Goal: Book appointment/travel/reservation

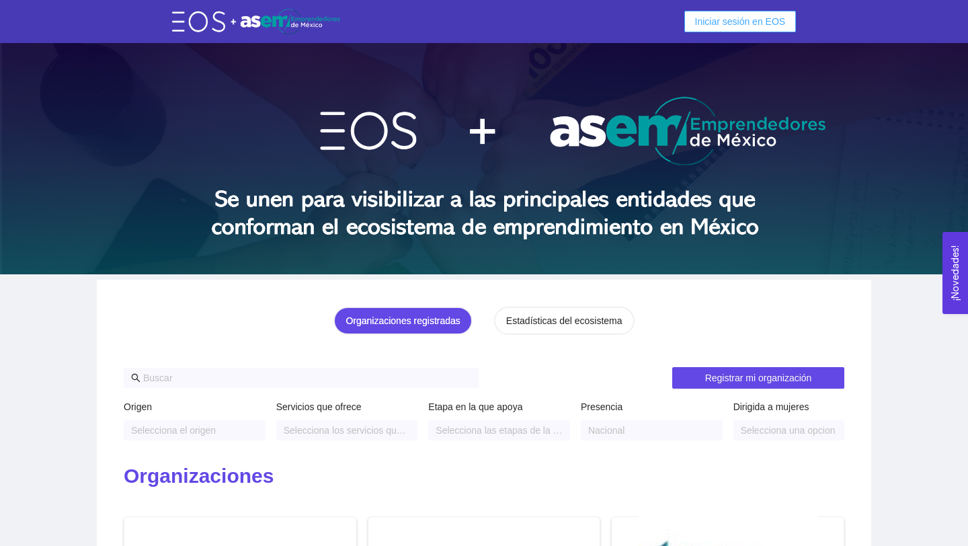
click at [723, 19] on span "Iniciar sesión en EOS" at bounding box center [740, 21] width 91 height 15
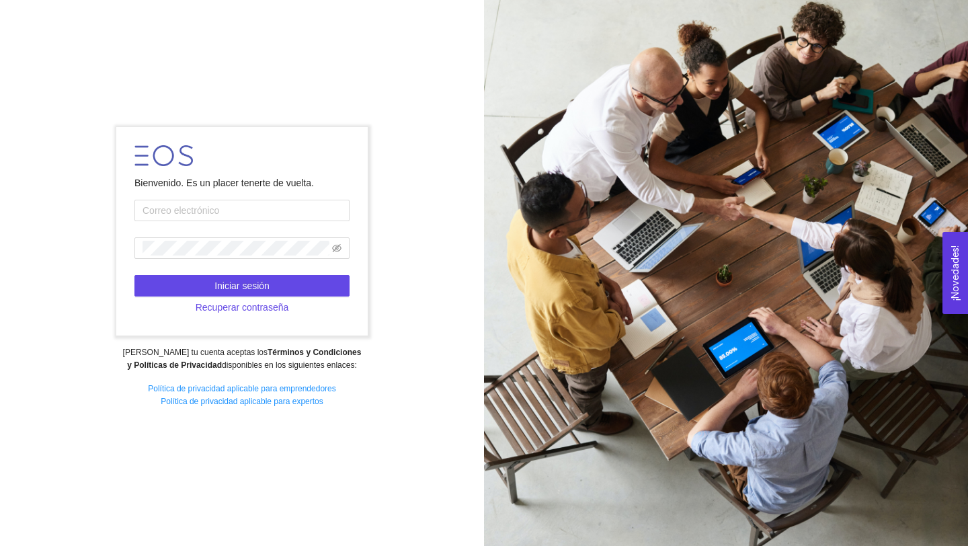
type input "Ruiz"
click at [298, 212] on input "Ruiz" at bounding box center [241, 211] width 215 height 22
click at [321, 190] on form "Bienvenido. Es un placer tenerte de vuelta. Ruiz Ingresa un correo válido. Inic…" at bounding box center [241, 231] width 251 height 208
click at [342, 247] on span at bounding box center [241, 248] width 215 height 22
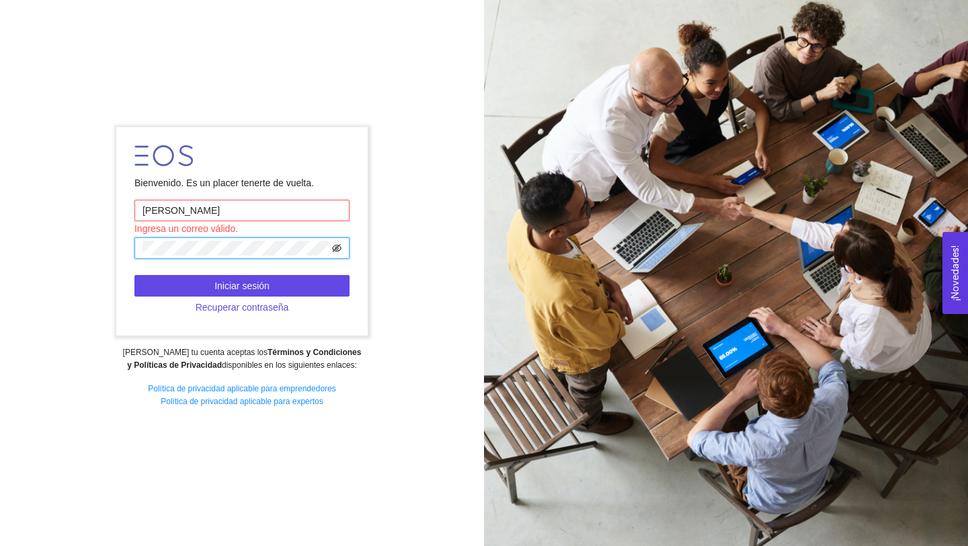
click at [335, 247] on icon "eye-invisible" at bounding box center [336, 248] width 9 height 8
click at [190, 207] on input "Ruiz" at bounding box center [241, 211] width 215 height 22
type input "A01741070@tec.mx"
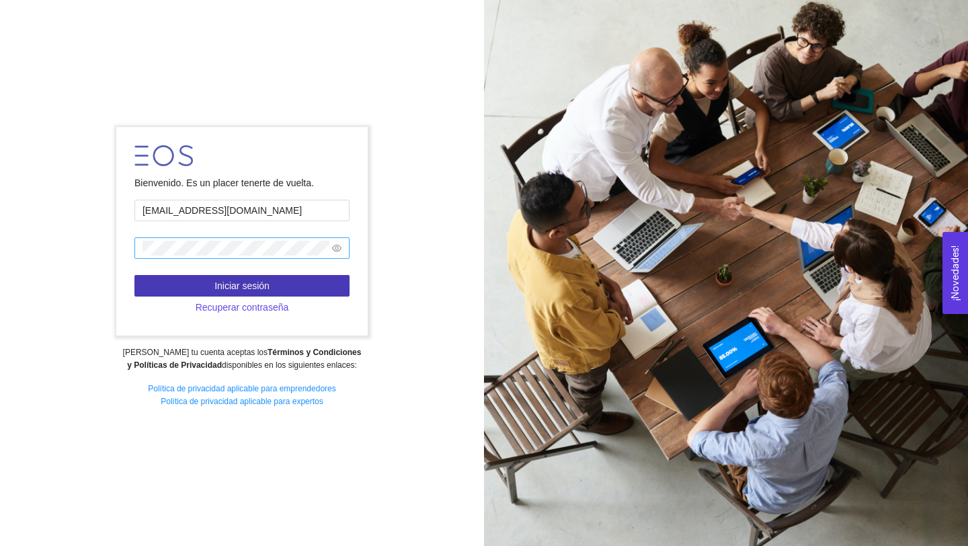
click at [247, 276] on button "Iniciar sesión" at bounding box center [241, 286] width 215 height 22
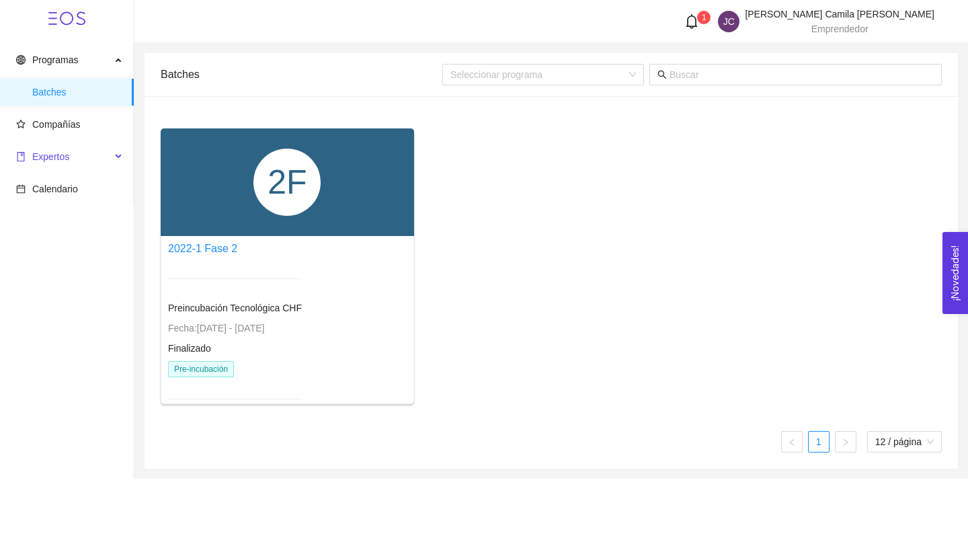
click at [113, 156] on div "Expertos" at bounding box center [67, 156] width 134 height 27
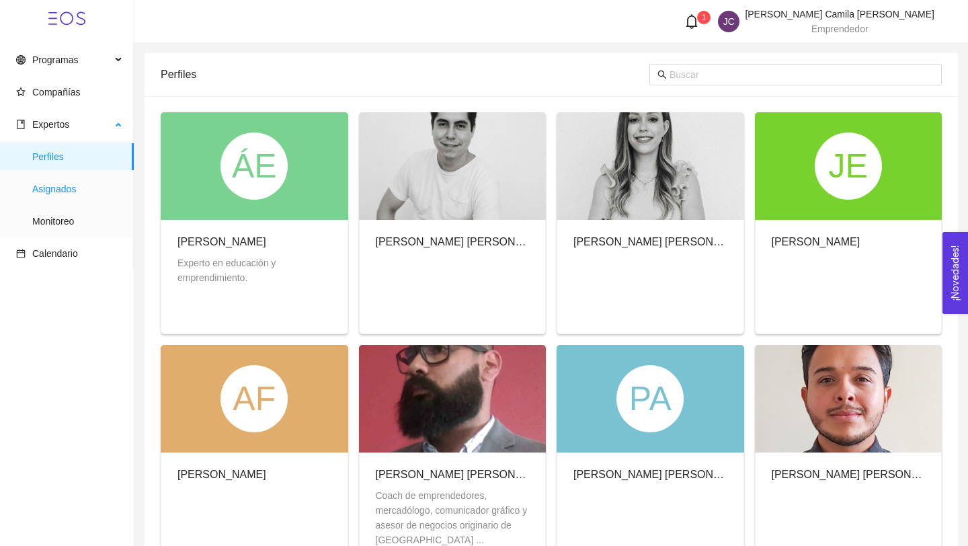
click at [88, 196] on span "Asignados" at bounding box center [77, 188] width 91 height 27
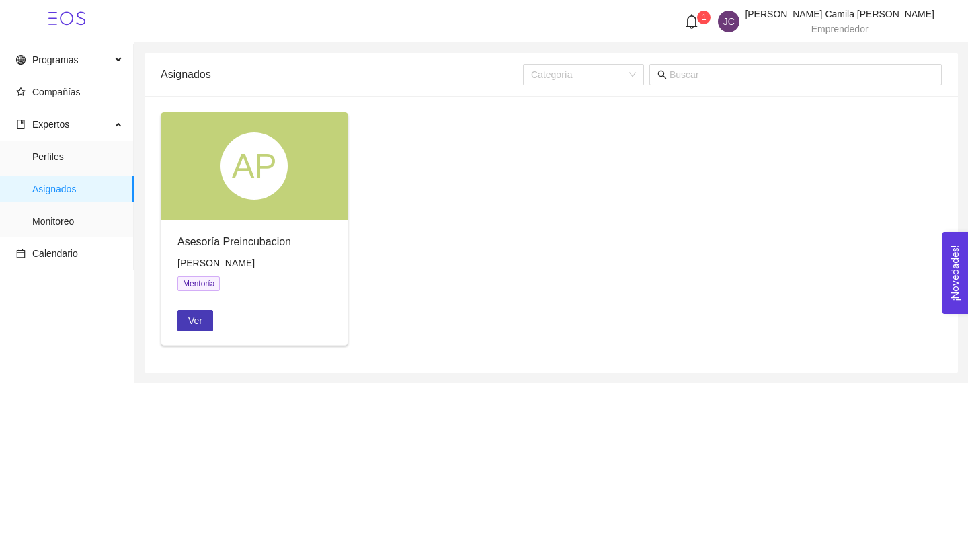
click at [194, 322] on span "Ver" at bounding box center [195, 320] width 14 height 15
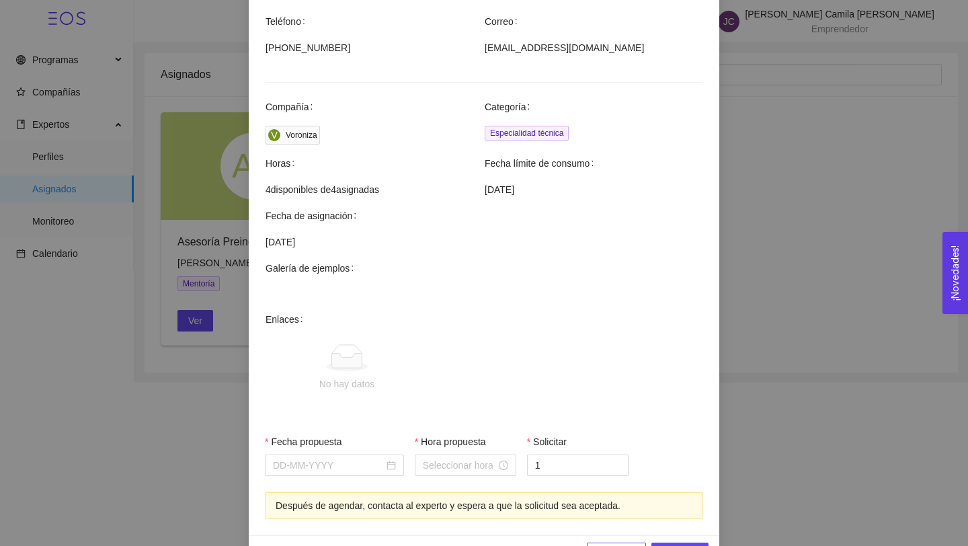
scroll to position [362, 0]
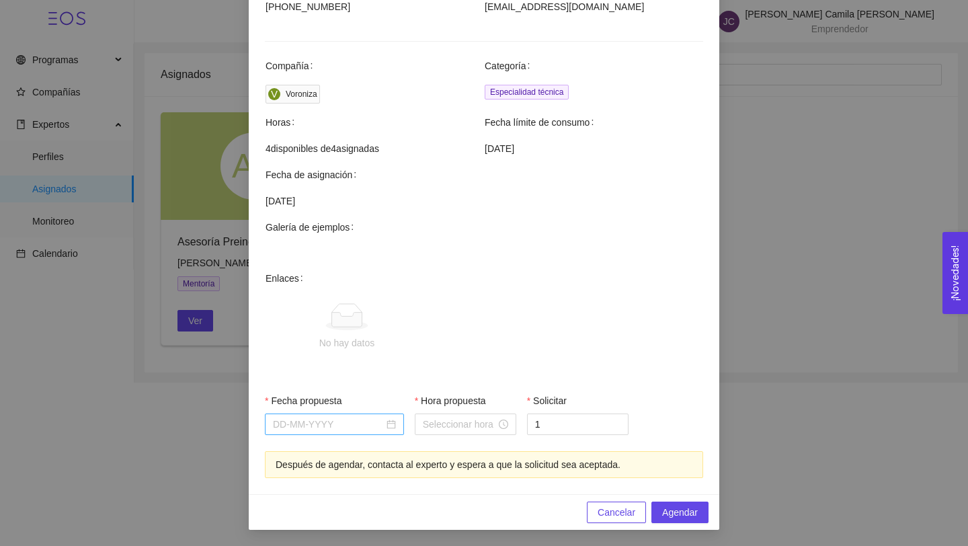
click at [327, 422] on input "Fecha propuesta" at bounding box center [328, 424] width 111 height 15
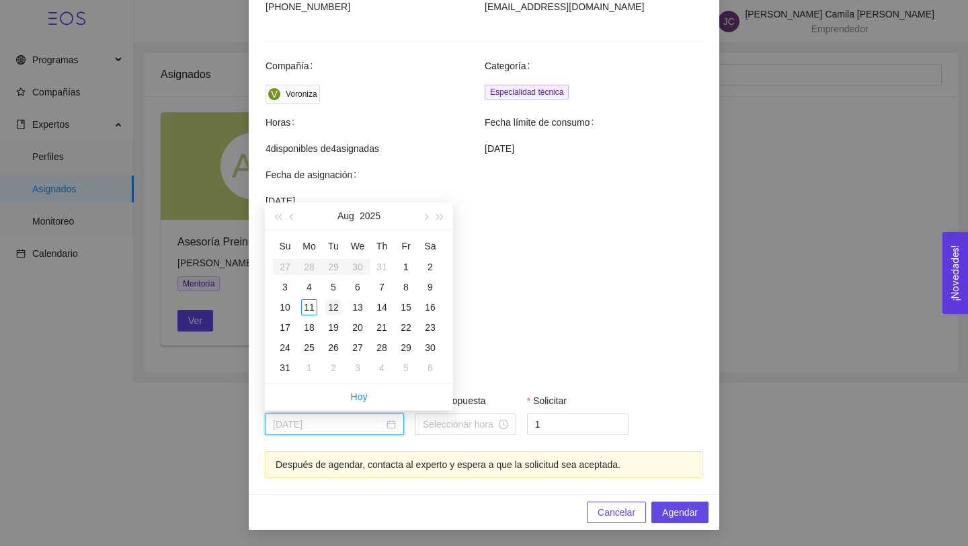
type input "August 12, 2025"
click at [337, 307] on div "12" at bounding box center [333, 307] width 16 height 16
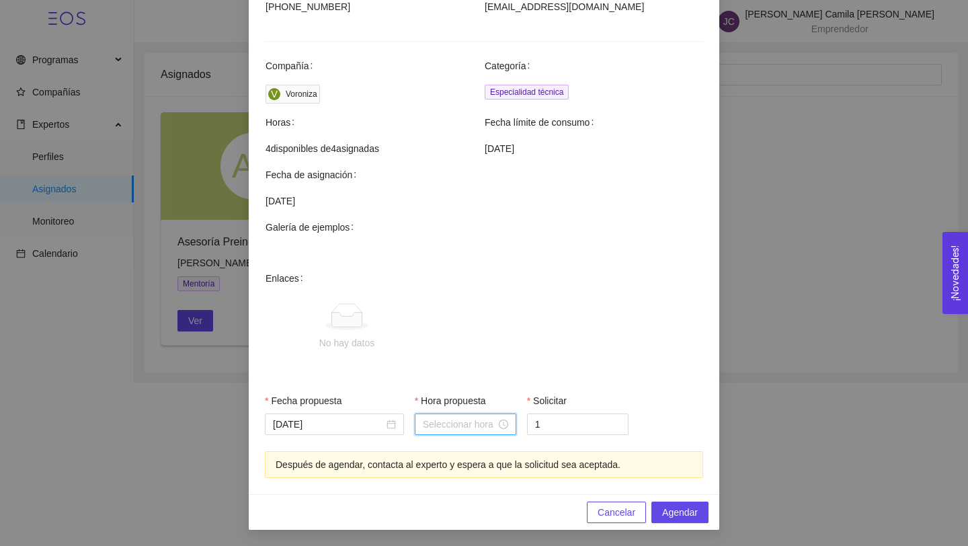
click at [481, 422] on input "Hora propuesta" at bounding box center [459, 424] width 73 height 15
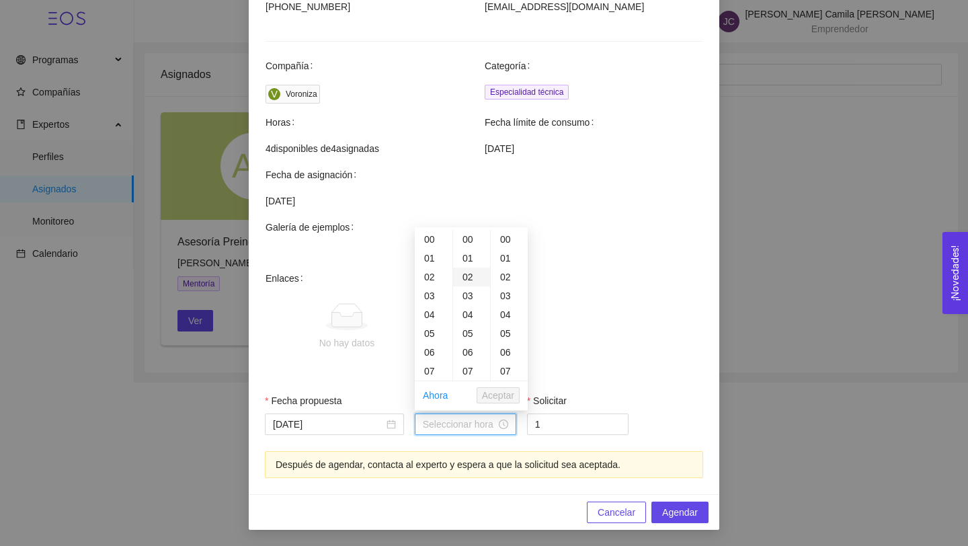
click at [473, 275] on div "02" at bounding box center [471, 277] width 37 height 19
type input "00:02:00"
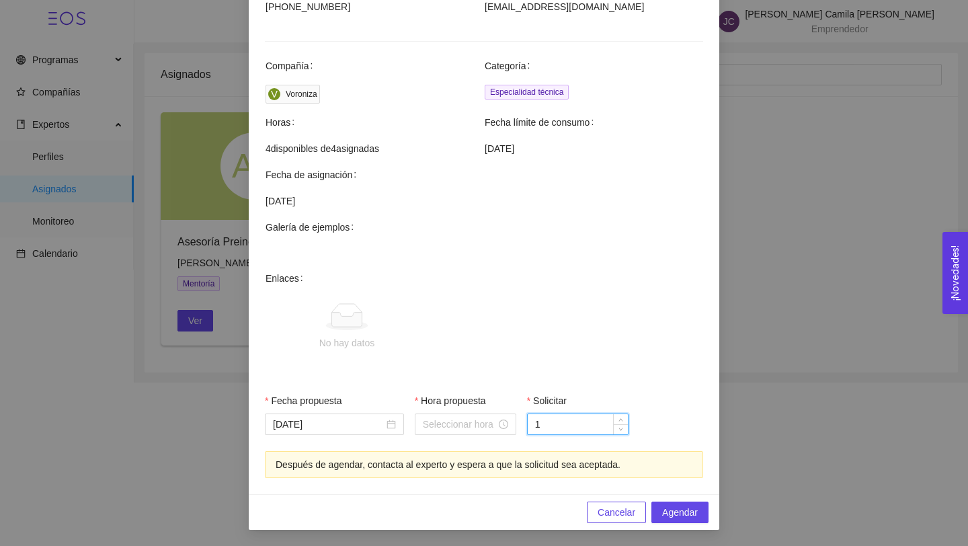
click at [586, 418] on input "1" at bounding box center [578, 424] width 100 height 20
click at [625, 416] on span "Increase Value" at bounding box center [620, 420] width 15 height 12
type input "1"
click at [616, 432] on span "Decrease Value" at bounding box center [620, 428] width 15 height 12
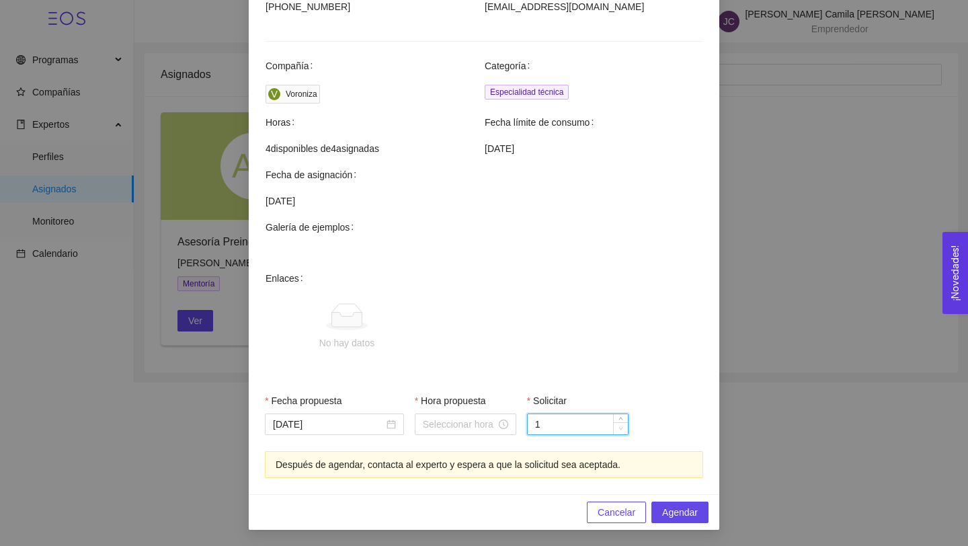
click at [616, 432] on span "Decrease Value" at bounding box center [620, 428] width 15 height 12
drag, startPoint x: 524, startPoint y: 397, endPoint x: 600, endPoint y: 401, distance: 76.1
click at [600, 401] on div "Solicitar 1" at bounding box center [578, 422] width 112 height 58
click at [600, 401] on div "Solicitar" at bounding box center [578, 403] width 102 height 20
click at [465, 427] on input "Hora propuesta" at bounding box center [459, 424] width 73 height 15
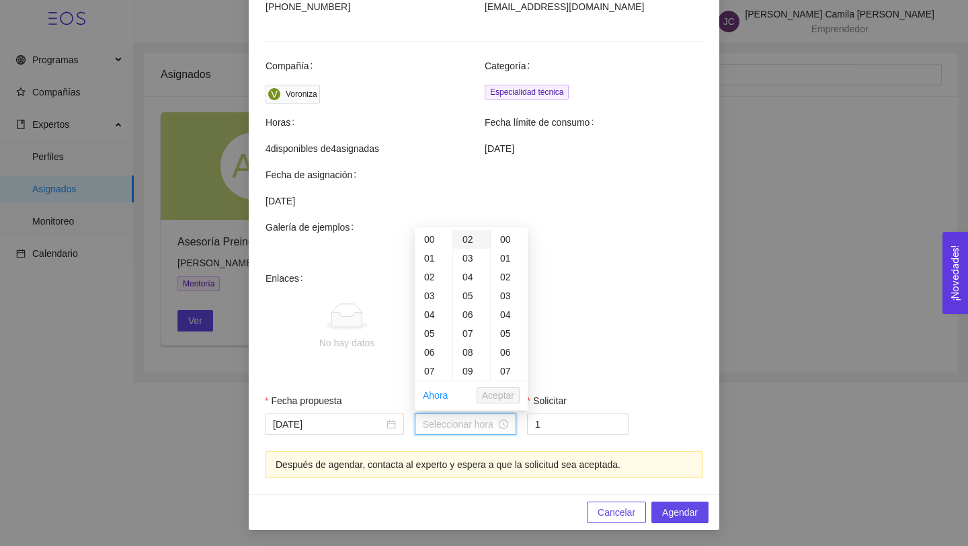
click at [475, 238] on div "02" at bounding box center [471, 239] width 37 height 19
type input "00:02:00"
click at [597, 301] on span "No hay datos" at bounding box center [506, 327] width 394 height 112
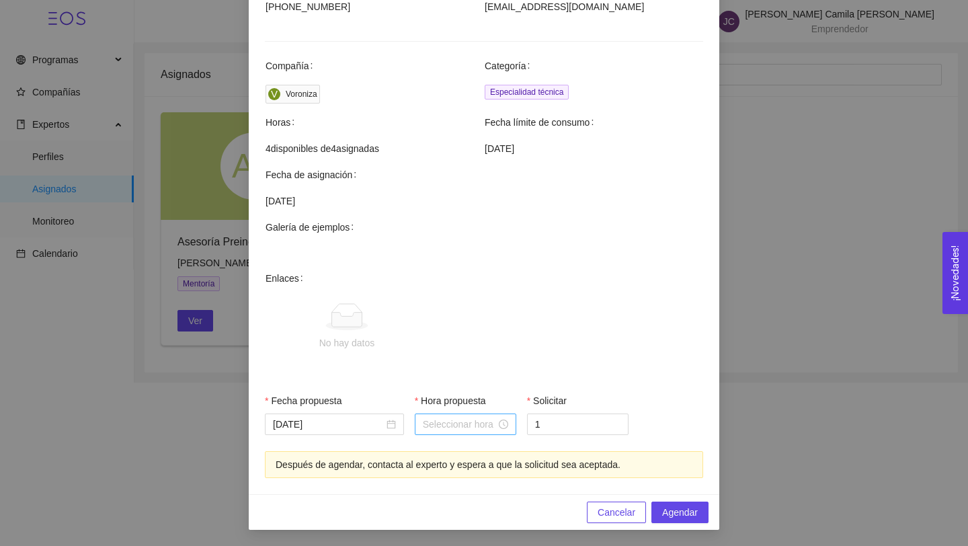
click at [467, 422] on input "Hora propuesta" at bounding box center [459, 424] width 73 height 15
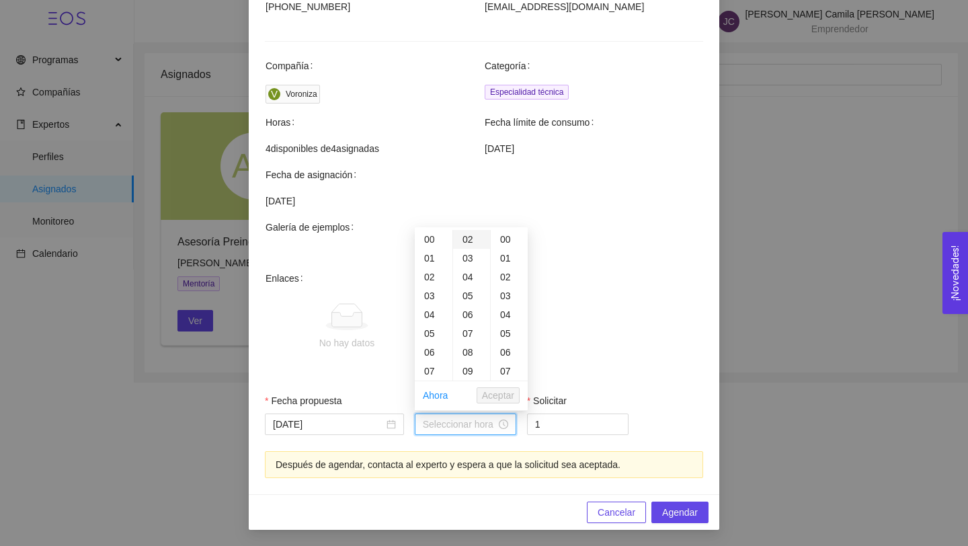
click at [475, 235] on div "02" at bounding box center [471, 239] width 37 height 19
type input "00:02:00"
click at [477, 274] on div "02" at bounding box center [471, 277] width 37 height 19
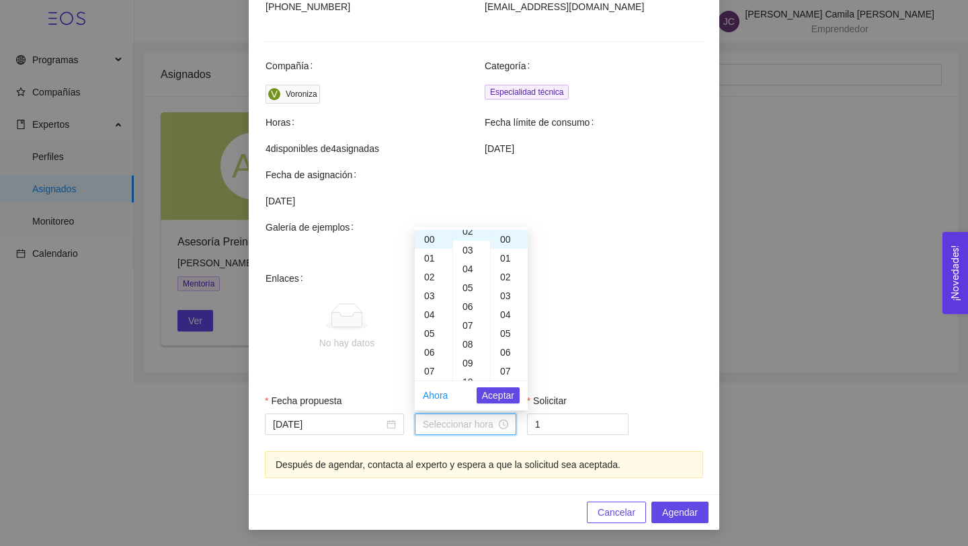
click at [568, 245] on td at bounding box center [484, 257] width 438 height 25
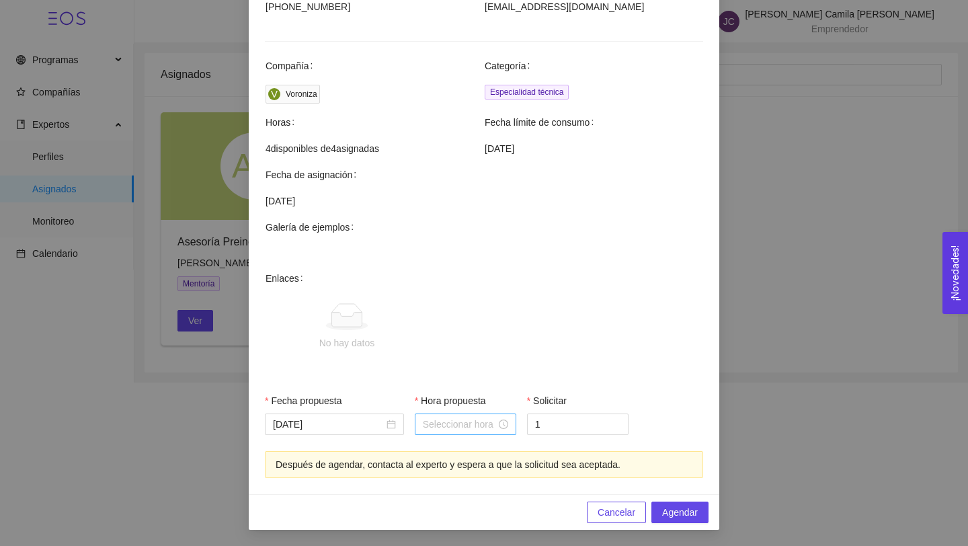
click at [444, 420] on input "Hora propuesta" at bounding box center [459, 424] width 73 height 15
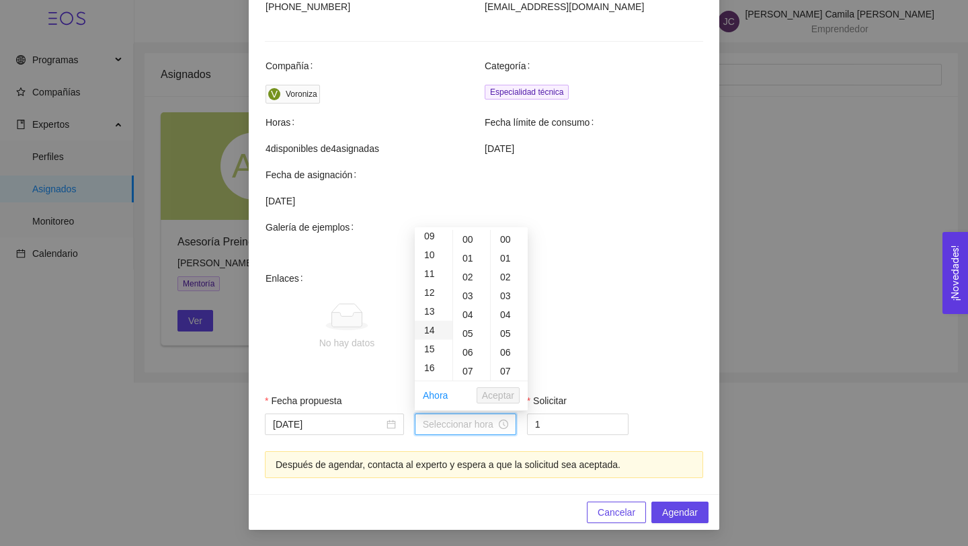
click at [432, 337] on div "14" at bounding box center [434, 330] width 38 height 19
click at [468, 294] on div "03" at bounding box center [471, 295] width 37 height 19
click at [510, 303] on div "03" at bounding box center [509, 295] width 37 height 19
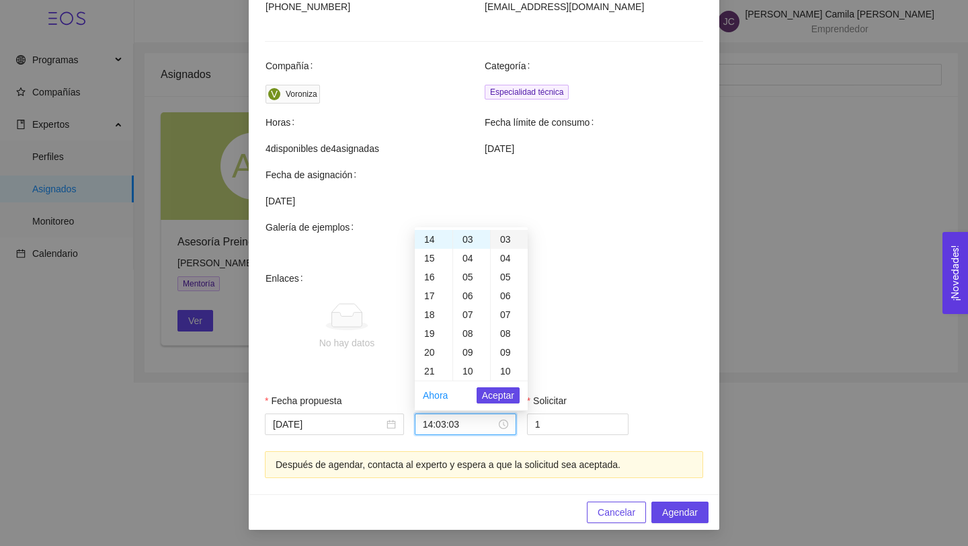
click at [510, 234] on div "03" at bounding box center [509, 239] width 37 height 19
click at [473, 242] on div "03" at bounding box center [471, 239] width 37 height 19
click at [503, 239] on div "03" at bounding box center [509, 239] width 37 height 19
click at [478, 299] on div "03" at bounding box center [471, 295] width 37 height 19
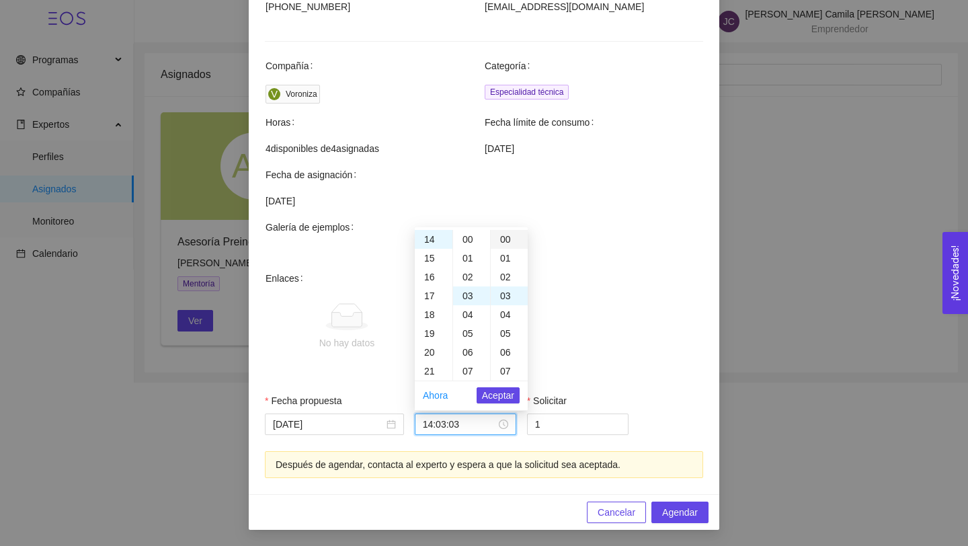
click at [509, 240] on div "00" at bounding box center [509, 239] width 37 height 19
click at [468, 240] on div "00" at bounding box center [471, 239] width 37 height 19
type input "14:00:00"
click at [503, 399] on span "Aceptar" at bounding box center [498, 395] width 32 height 15
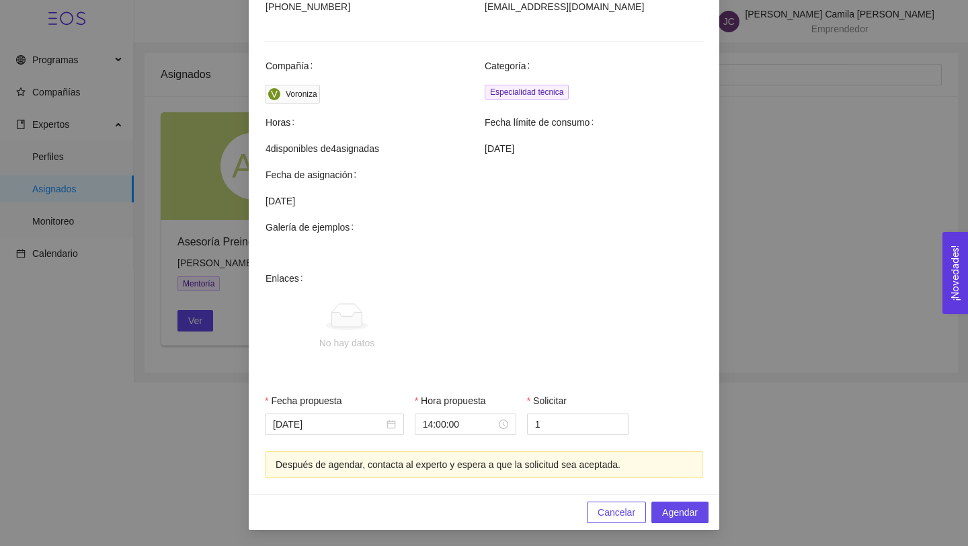
click at [544, 354] on span "No hay datos" at bounding box center [506, 327] width 394 height 112
click at [550, 414] on input "1" at bounding box center [578, 424] width 100 height 20
click at [623, 415] on span "Increase Value" at bounding box center [620, 420] width 15 height 12
click at [623, 417] on span "up" at bounding box center [621, 421] width 8 height 8
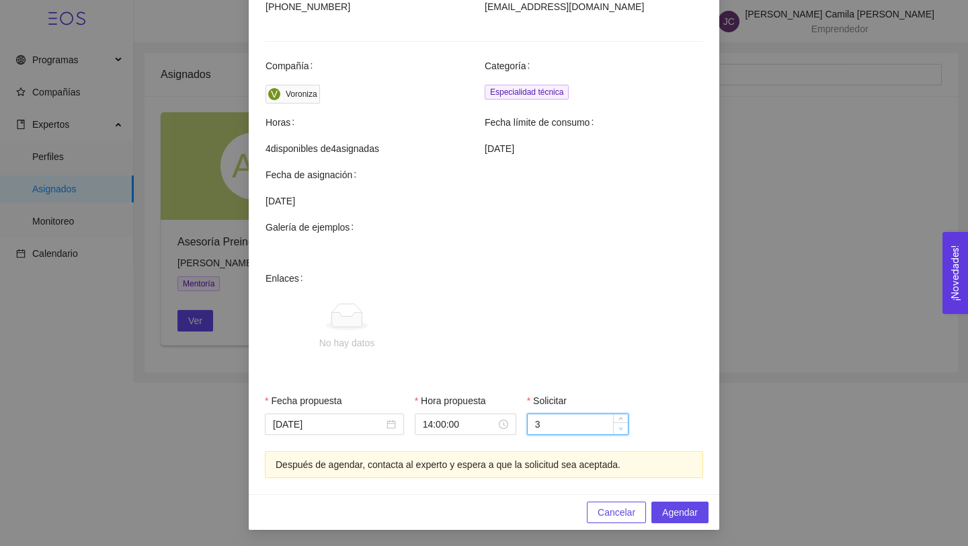
click at [618, 431] on span "down" at bounding box center [621, 428] width 8 height 8
click at [548, 387] on td "Enlaces No hay datos" at bounding box center [484, 331] width 438 height 123
click at [618, 417] on span "up" at bounding box center [621, 421] width 8 height 8
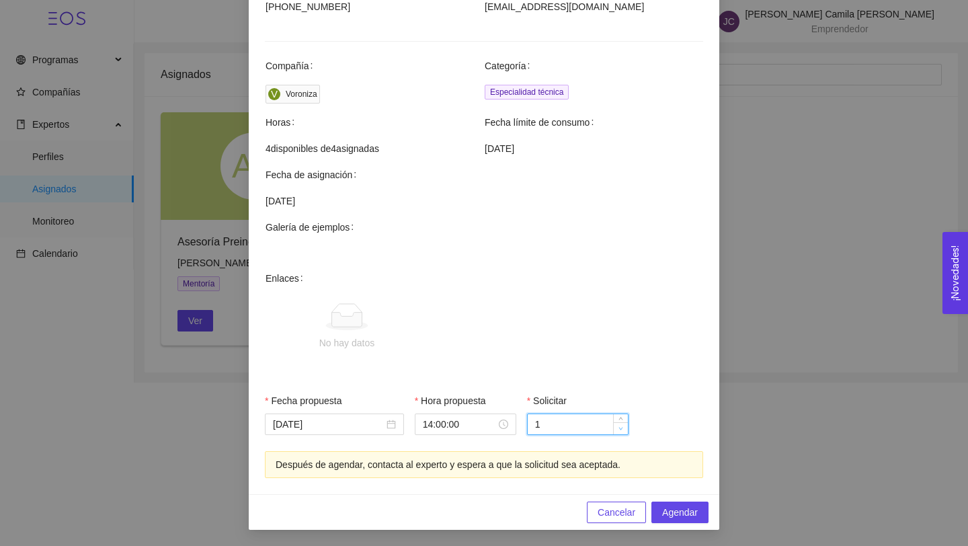
click at [623, 431] on span "down" at bounding box center [621, 428] width 8 height 8
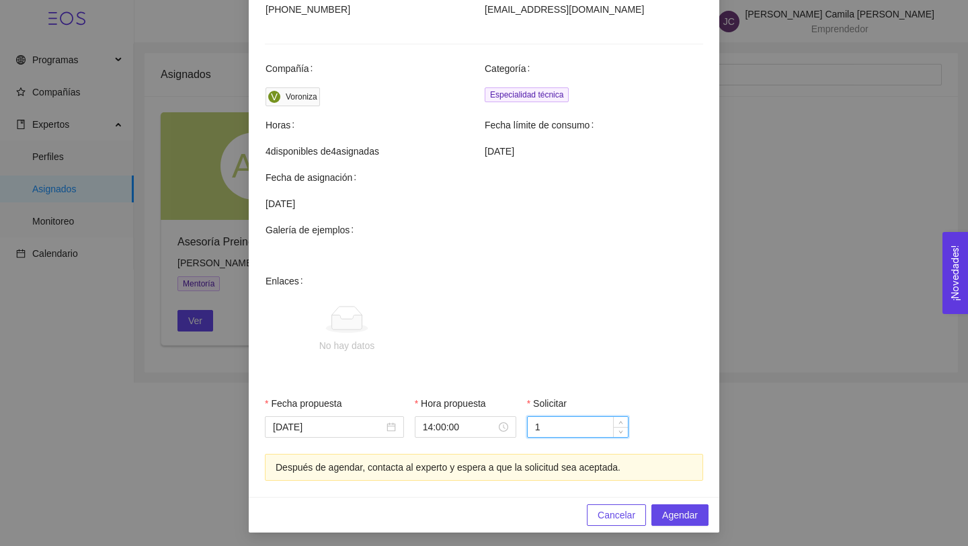
scroll to position [362, 0]
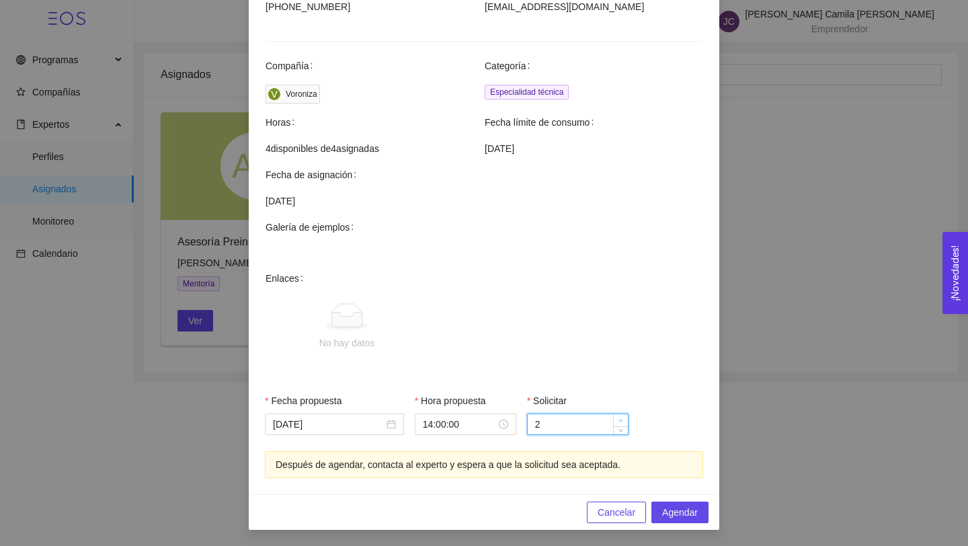
click at [621, 418] on icon "up" at bounding box center [620, 420] width 5 height 5
click at [620, 429] on icon "down" at bounding box center [621, 428] width 4 height 3
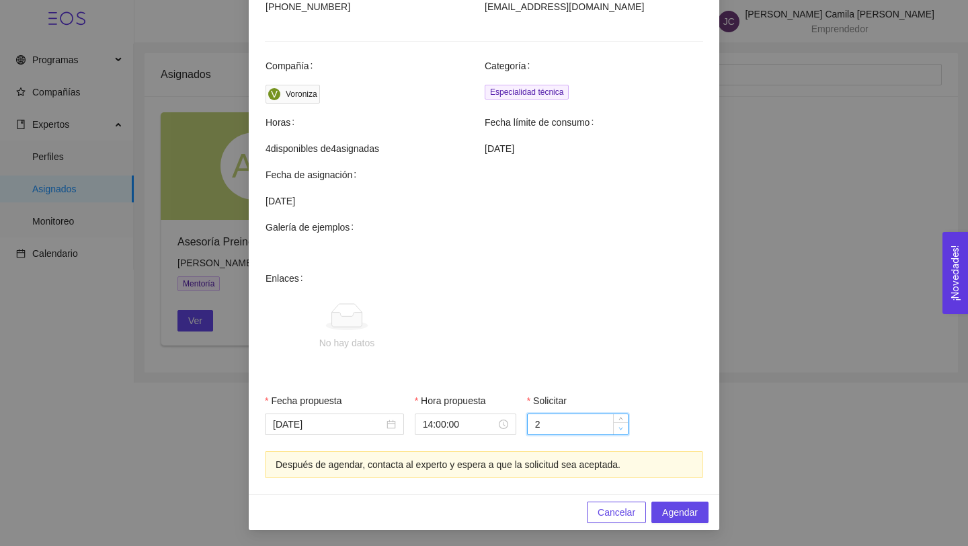
click at [620, 429] on icon "down" at bounding box center [621, 428] width 4 height 3
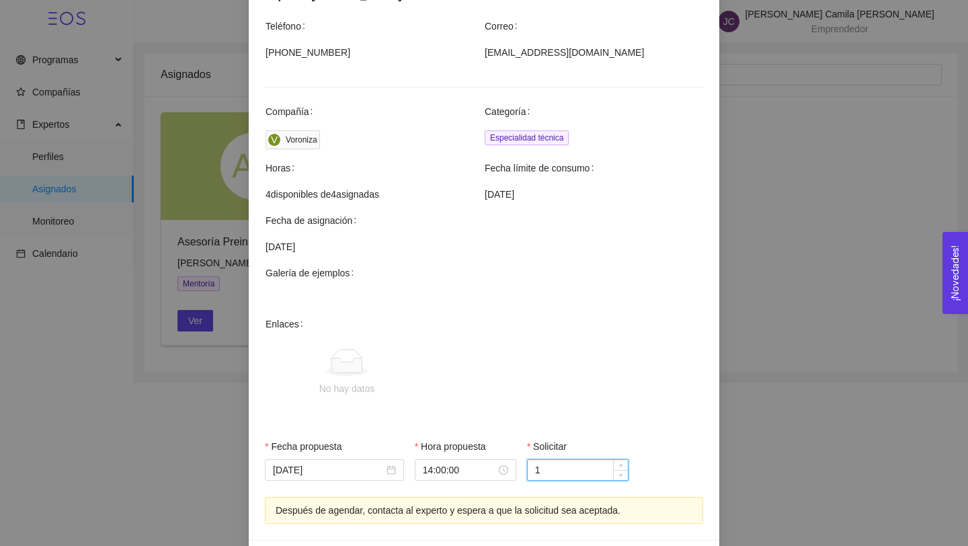
scroll to position [317, 0]
click at [618, 465] on icon "up" at bounding box center [620, 465] width 5 height 5
click at [623, 480] on div "Solicitar 4" at bounding box center [578, 467] width 112 height 58
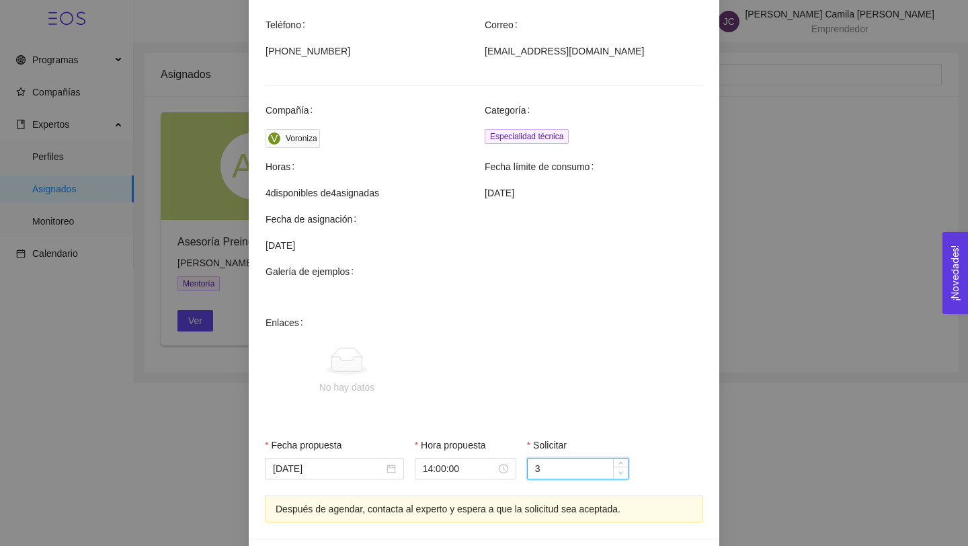
click at [623, 476] on span "down" at bounding box center [621, 473] width 8 height 8
type input "1"
click at [623, 476] on span "down" at bounding box center [621, 473] width 8 height 8
click at [616, 351] on span "No hay datos" at bounding box center [506, 371] width 394 height 112
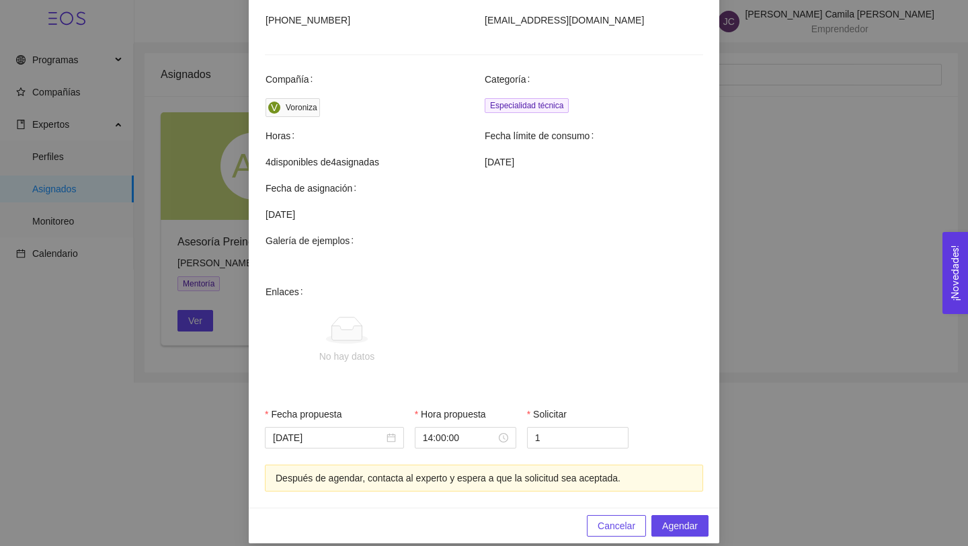
scroll to position [362, 0]
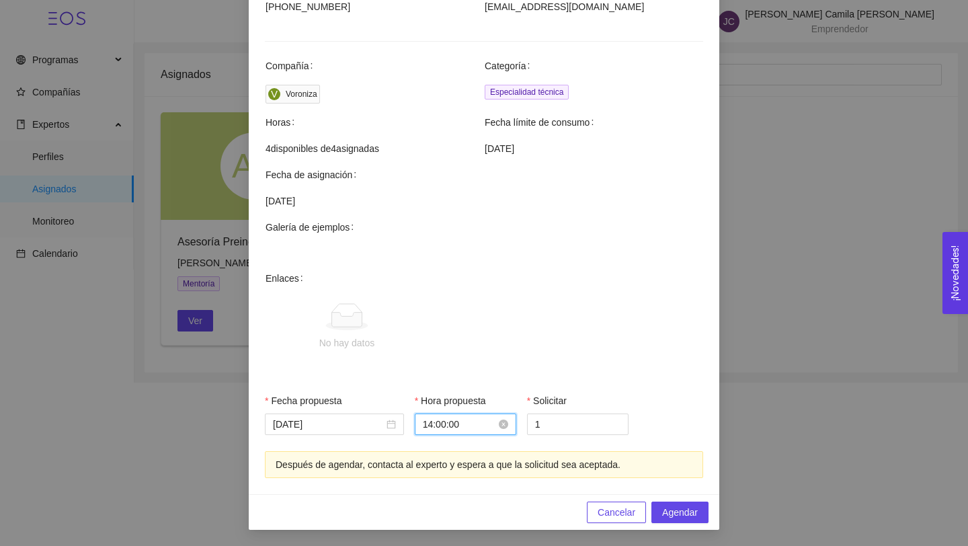
click at [472, 428] on input "14:00:00" at bounding box center [459, 424] width 73 height 15
click at [652, 219] on th "Galería de ejemplos" at bounding box center [484, 232] width 438 height 26
click at [465, 426] on input "14:00:00" at bounding box center [459, 424] width 73 height 15
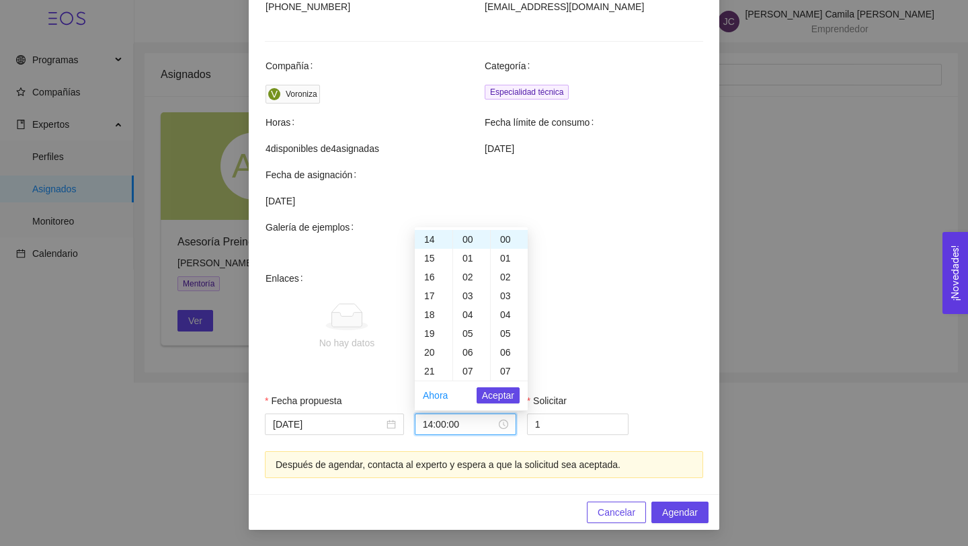
click at [625, 251] on span at bounding box center [484, 252] width 437 height 13
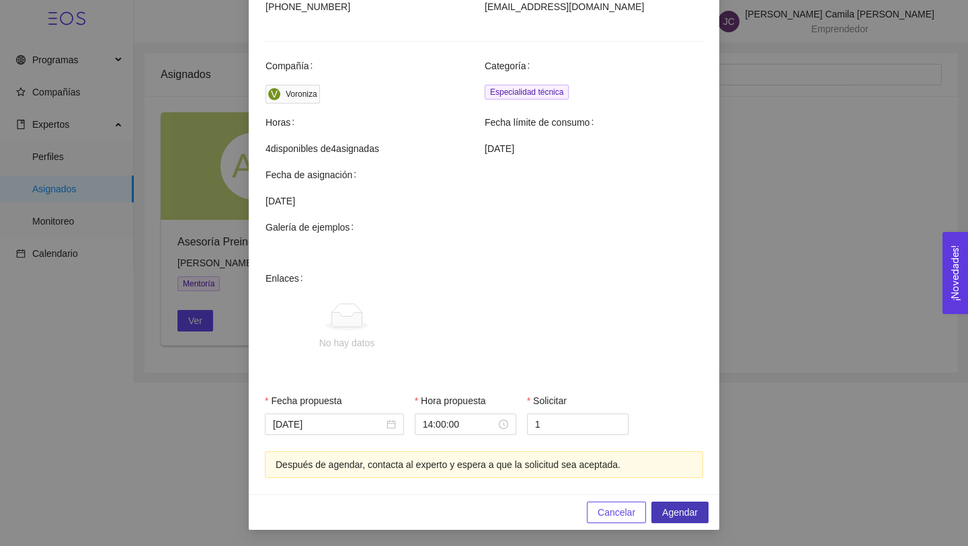
click at [683, 506] on span "Agendar" at bounding box center [680, 512] width 36 height 15
click at [676, 505] on span "Agendar" at bounding box center [680, 512] width 36 height 15
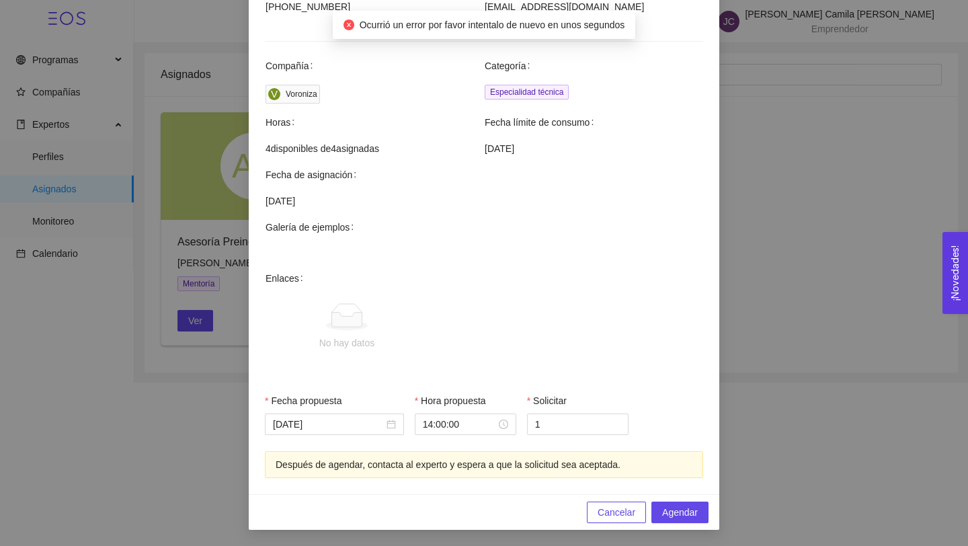
click at [618, 509] on span "Cancelar" at bounding box center [617, 512] width 38 height 15
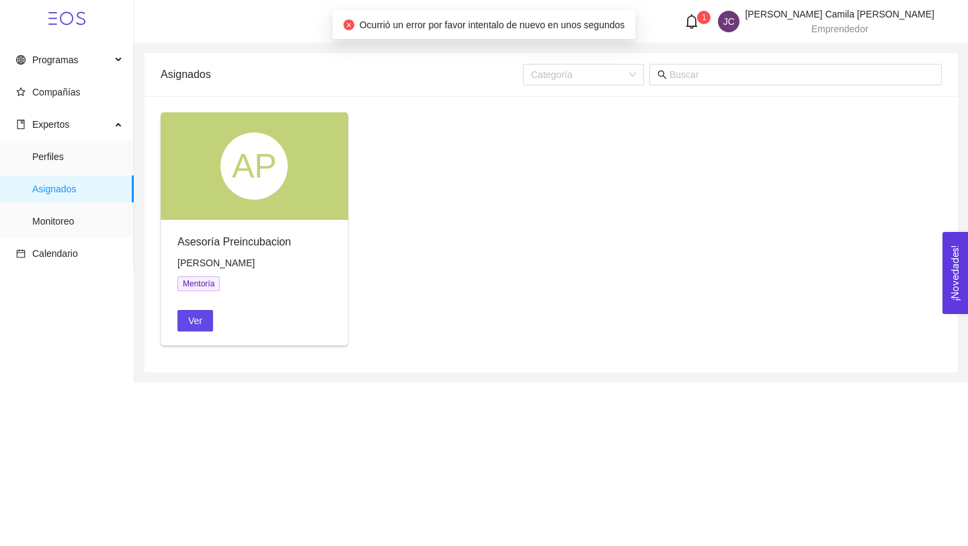
scroll to position [294, 0]
click at [249, 217] on div "AP" at bounding box center [255, 166] width 188 height 108
click at [310, 270] on div "David Saavedra Mentoría Ver" at bounding box center [254, 293] width 154 height 76
click at [198, 319] on span "Ver" at bounding box center [195, 320] width 14 height 15
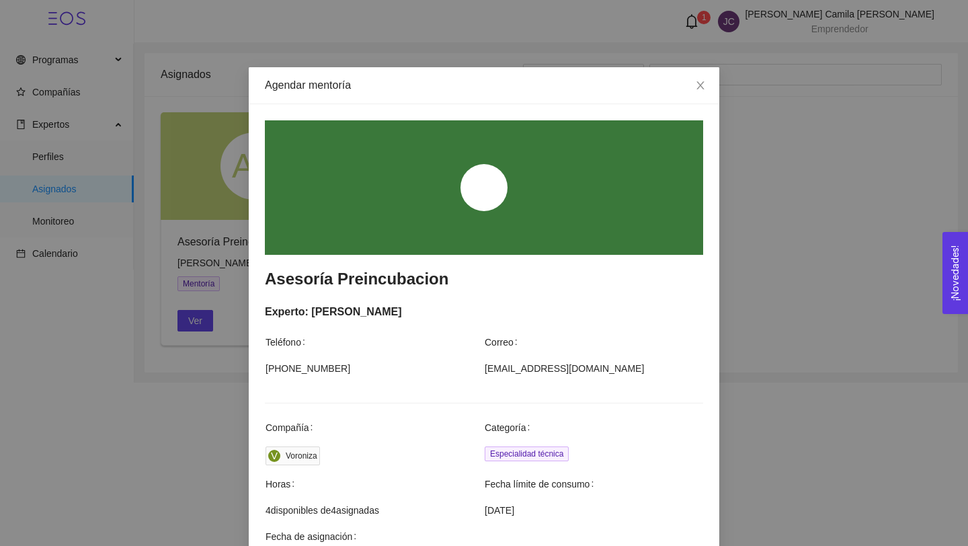
scroll to position [362, 0]
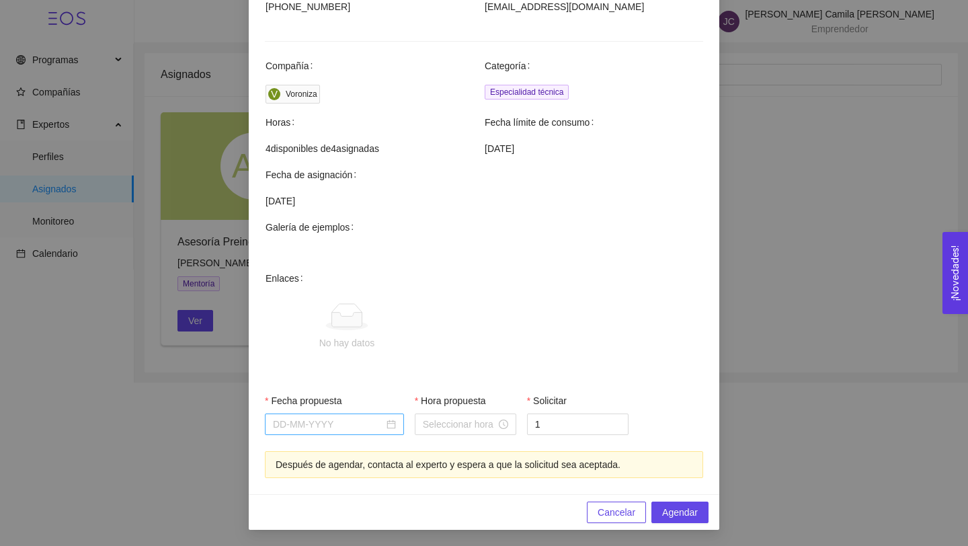
click at [356, 426] on input "Fecha propuesta" at bounding box center [328, 424] width 111 height 15
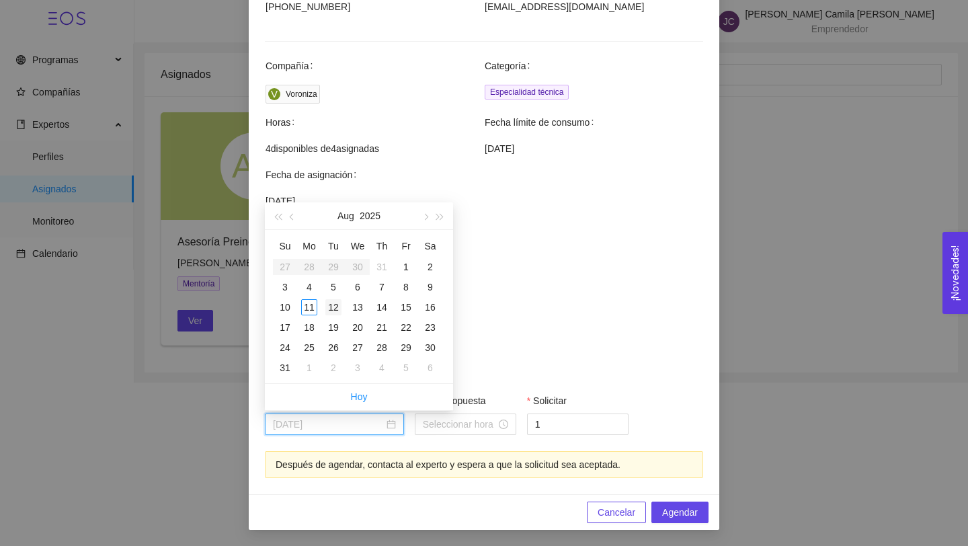
type input "August 12, 2025"
click at [332, 306] on div "12" at bounding box center [333, 307] width 16 height 16
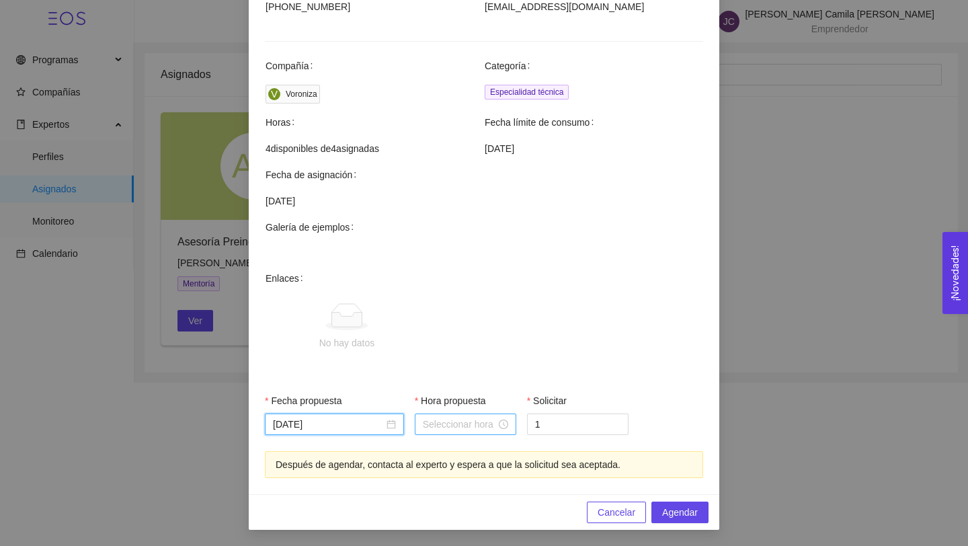
click at [461, 424] on input "Hora propuesta" at bounding box center [459, 424] width 73 height 15
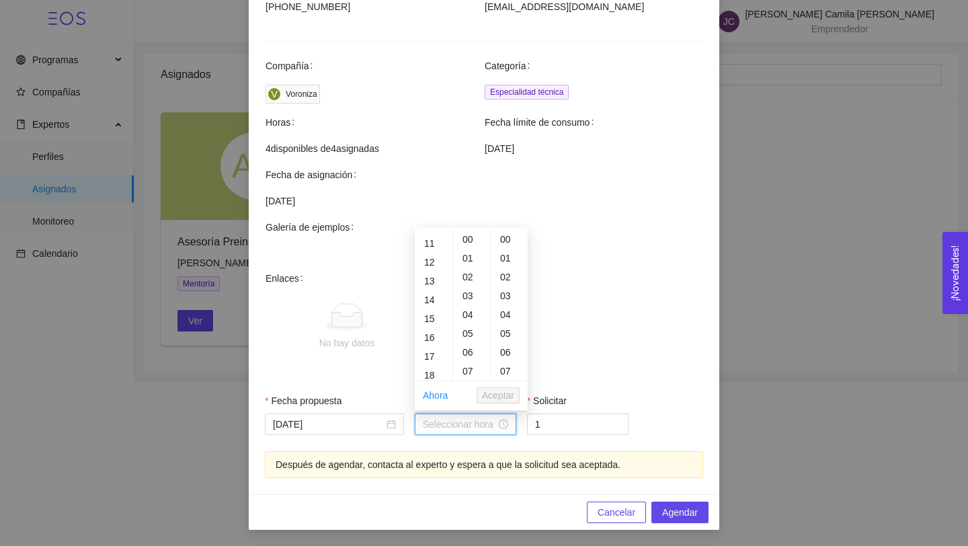
scroll to position [206, 0]
click at [435, 292] on div "14" at bounding box center [434, 296] width 38 height 19
type input "14:00:00"
click at [510, 397] on span "Aceptar" at bounding box center [498, 395] width 32 height 15
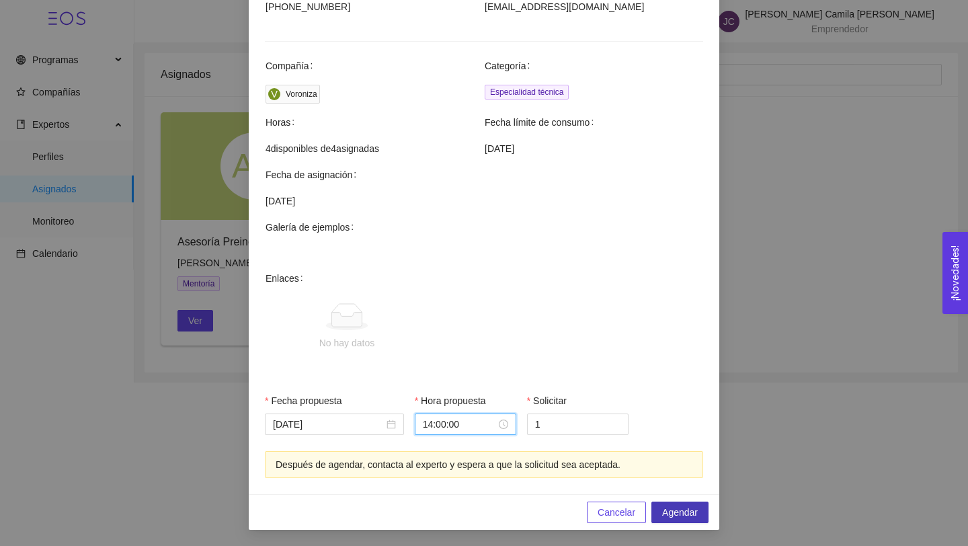
click at [690, 504] on button "Agendar" at bounding box center [679, 513] width 57 height 22
click at [607, 506] on span "Cancelar" at bounding box center [617, 512] width 38 height 15
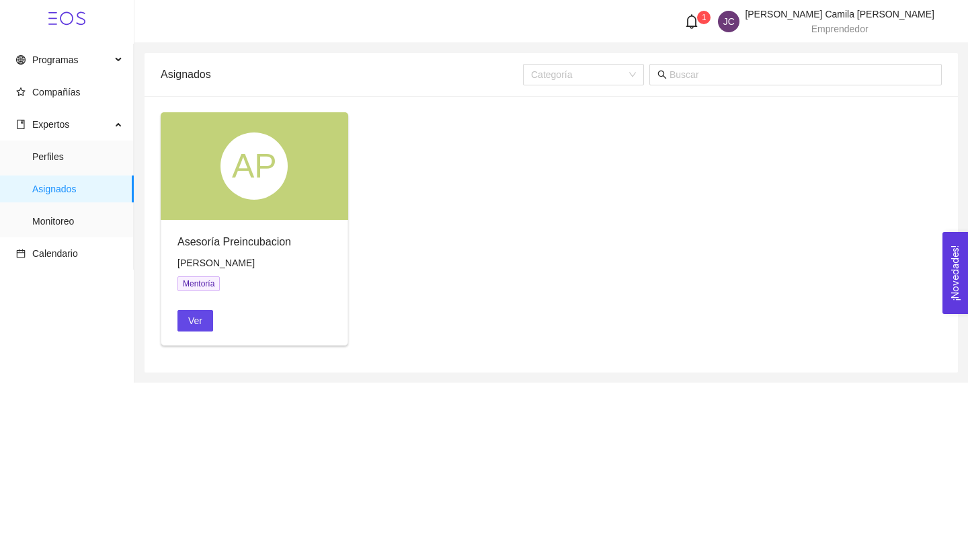
scroll to position [294, 0]
click at [61, 248] on span "Calendario" at bounding box center [55, 253] width 46 height 11
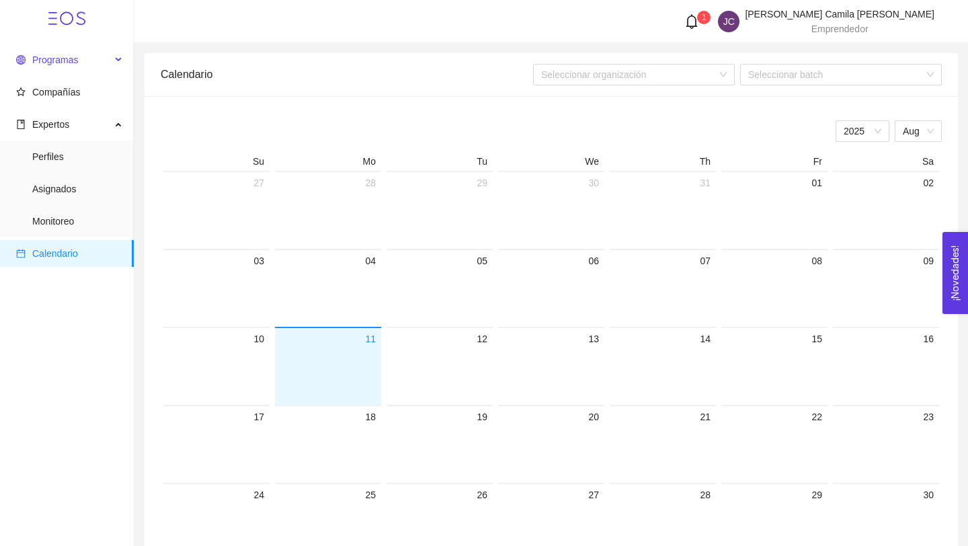
click at [116, 61] on div "Programas" at bounding box center [67, 59] width 134 height 27
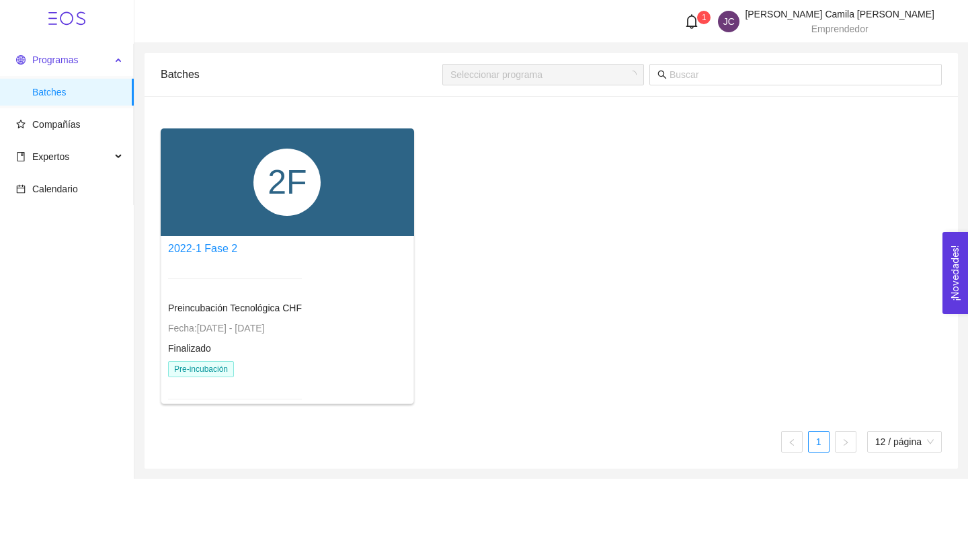
click at [110, 58] on span "Programas" at bounding box center [63, 59] width 95 height 27
click at [83, 132] on span "Compañías" at bounding box center [69, 124] width 107 height 27
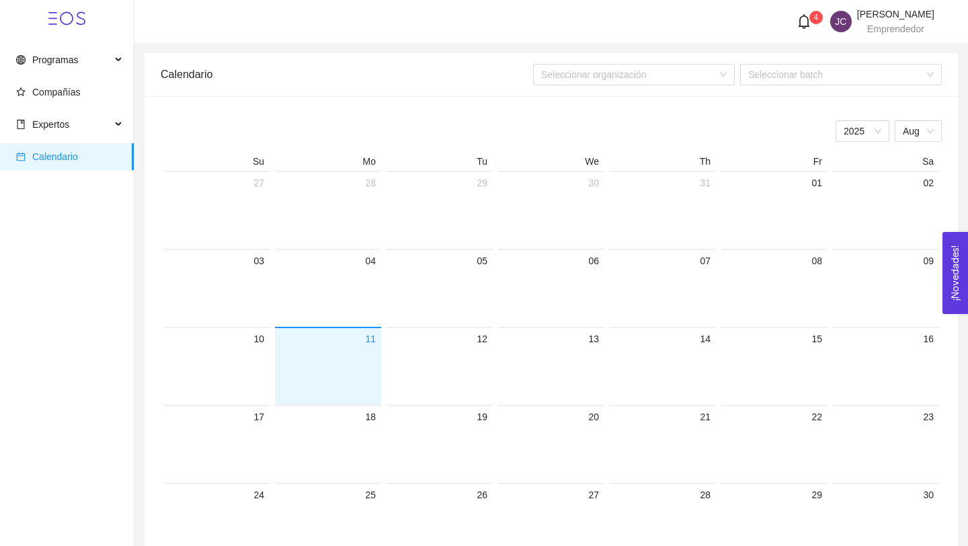
click at [797, 22] on icon "bell" at bounding box center [804, 21] width 15 height 15
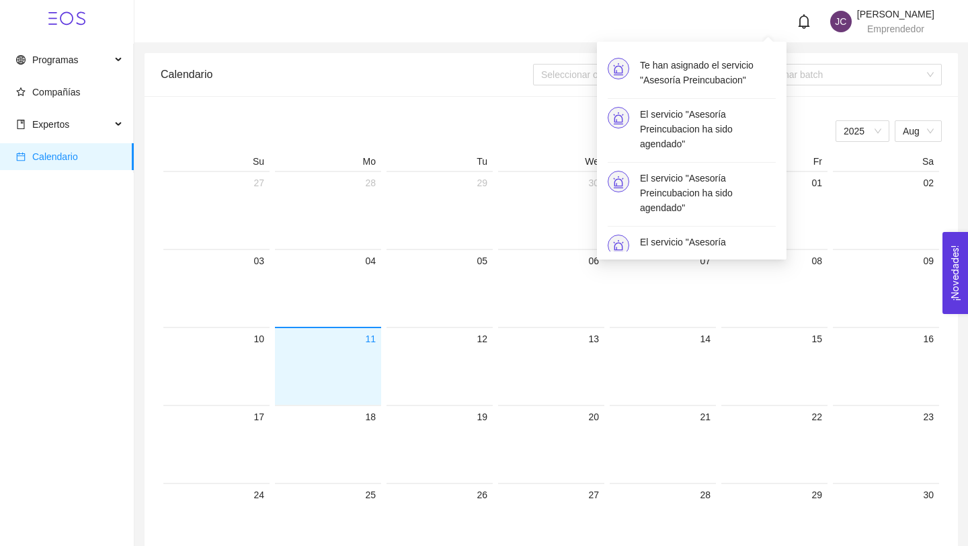
click at [797, 22] on icon "bell" at bounding box center [804, 21] width 15 height 15
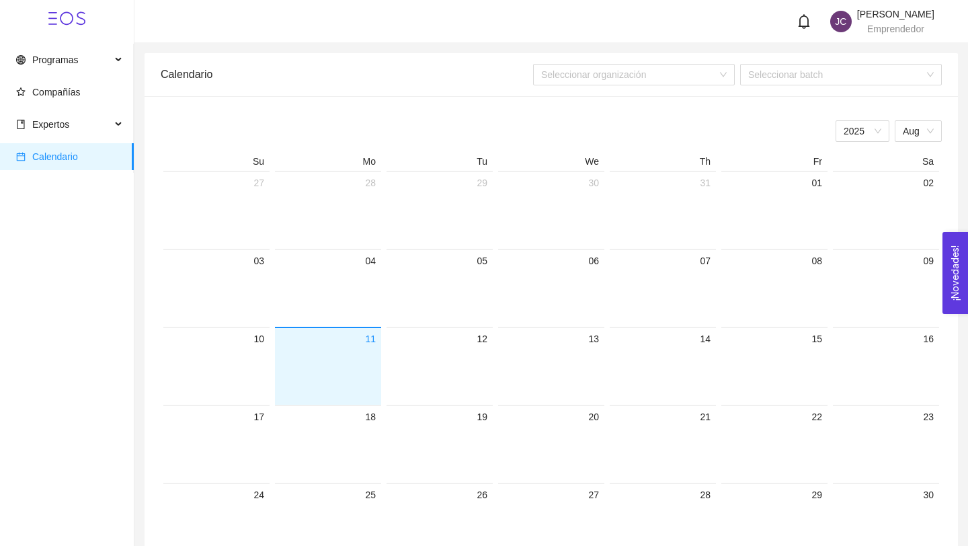
click at [797, 22] on icon "bell" at bounding box center [804, 21] width 15 height 15
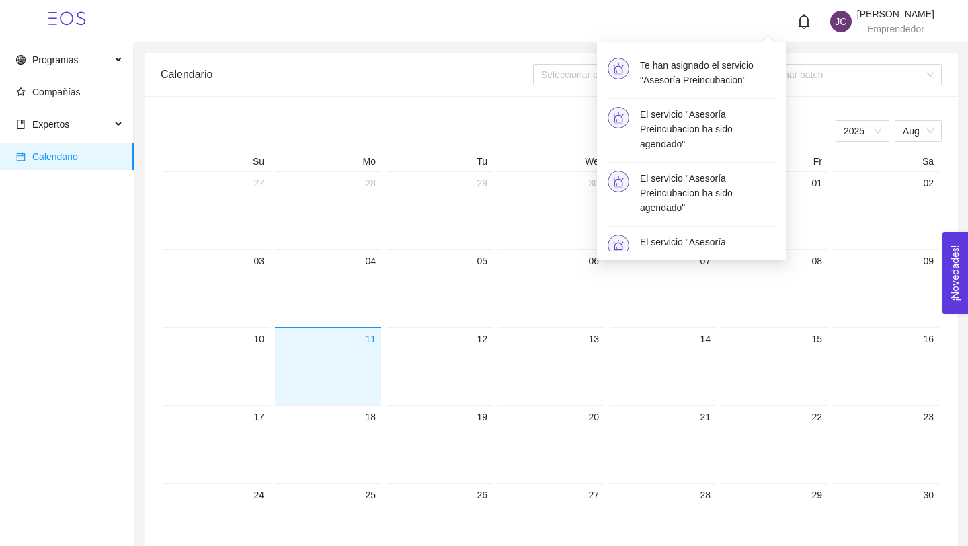
click at [679, 126] on h4 "El servicio "Asesoría Preincubacion ha sido agendado"" at bounding box center [708, 129] width 136 height 44
click at [713, 119] on h4 "El servicio "Asesoría Preincubacion ha sido agendado"" at bounding box center [708, 129] width 136 height 44
click at [733, 69] on h4 "Te han asignado el servicio "Asesoría Preincubacion"" at bounding box center [708, 73] width 136 height 30
click at [402, 31] on div "JC Johanna Camila Willis Ruiz Emprendedor" at bounding box center [551, 21] width 766 height 24
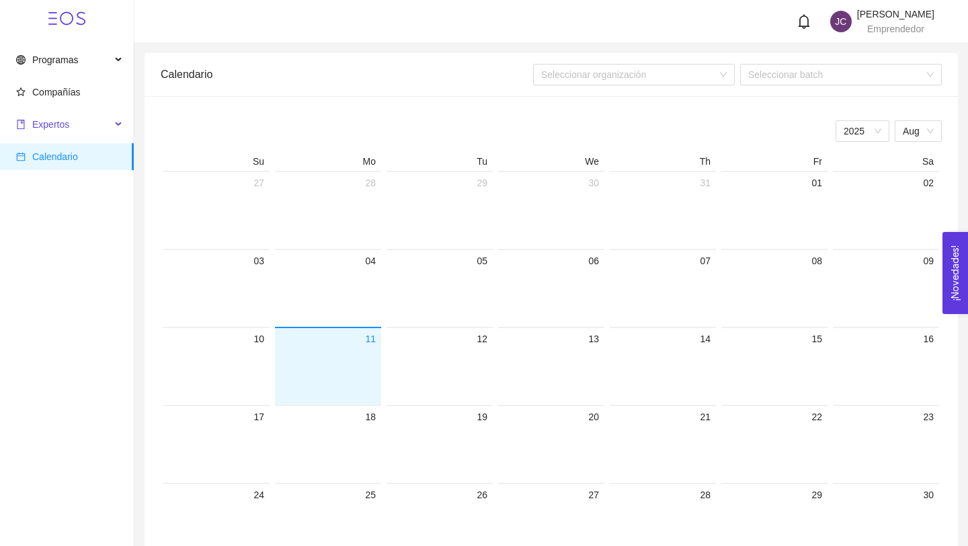
click at [73, 126] on span "Expertos" at bounding box center [63, 124] width 95 height 27
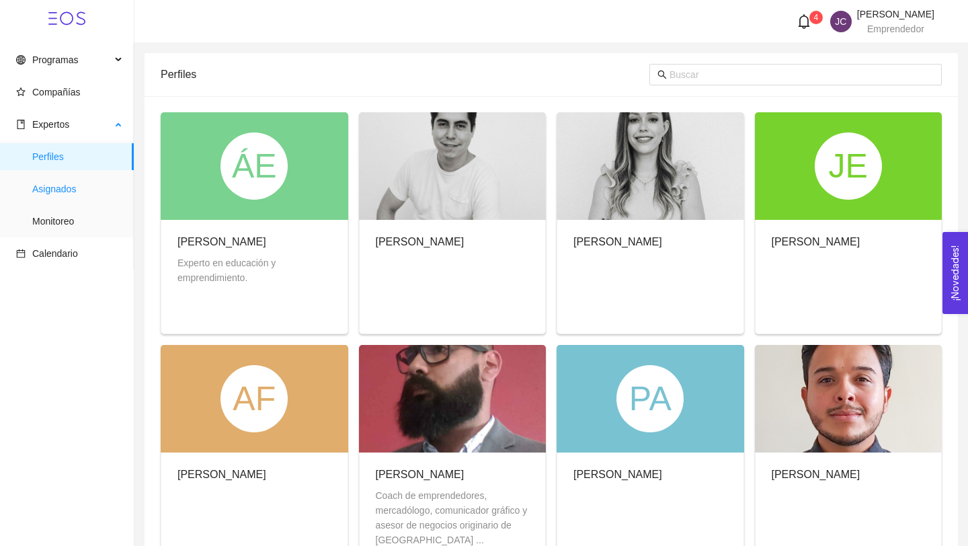
click at [97, 184] on span "Asignados" at bounding box center [77, 188] width 91 height 27
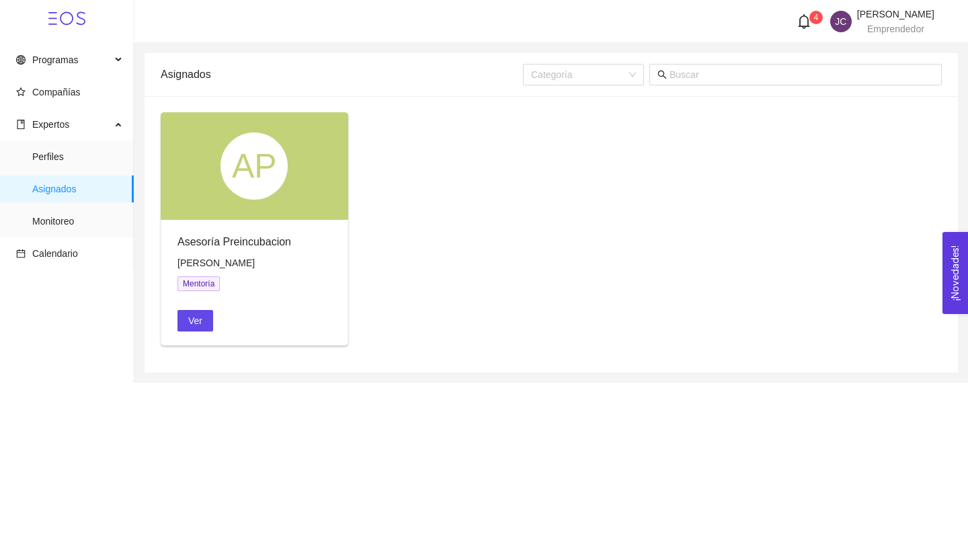
click at [278, 243] on div "Asesoría Preincubacion" at bounding box center [254, 241] width 154 height 17
click at [191, 317] on span "Ver" at bounding box center [195, 320] width 14 height 15
click at [199, 321] on span "Ver" at bounding box center [195, 320] width 14 height 15
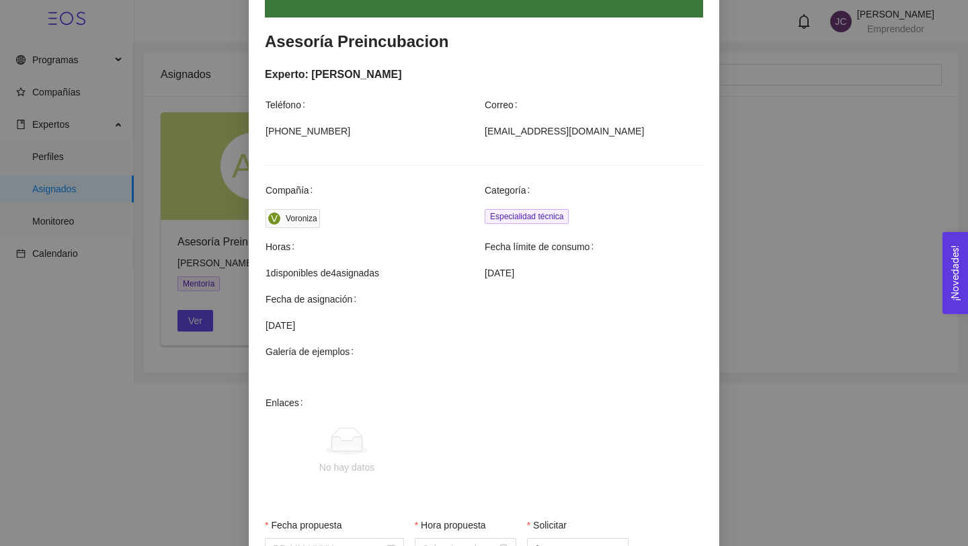
scroll to position [362, 0]
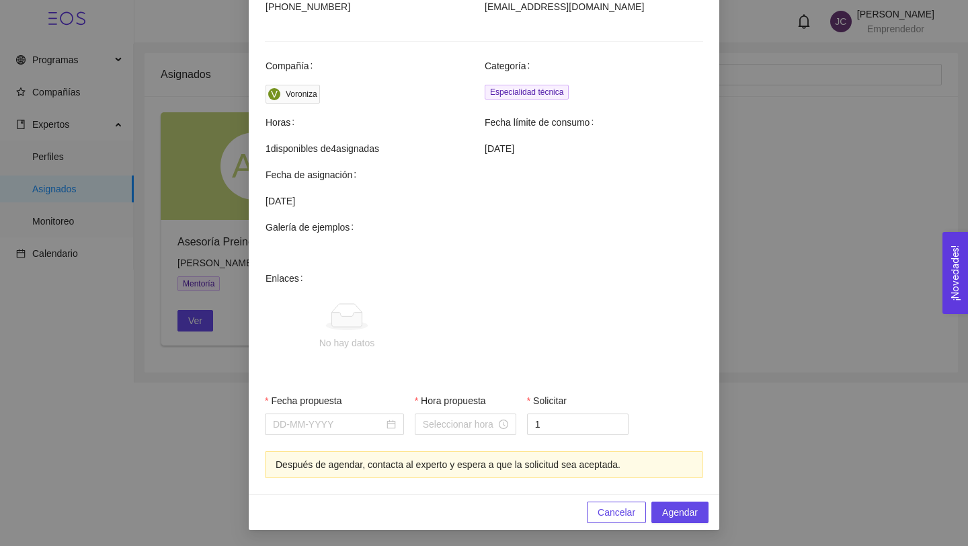
click at [192, 167] on div "Agendar mentoría Asesoría Preincubacion Experto: [PERSON_NAME] Teléfono Correo …" at bounding box center [484, 273] width 968 height 546
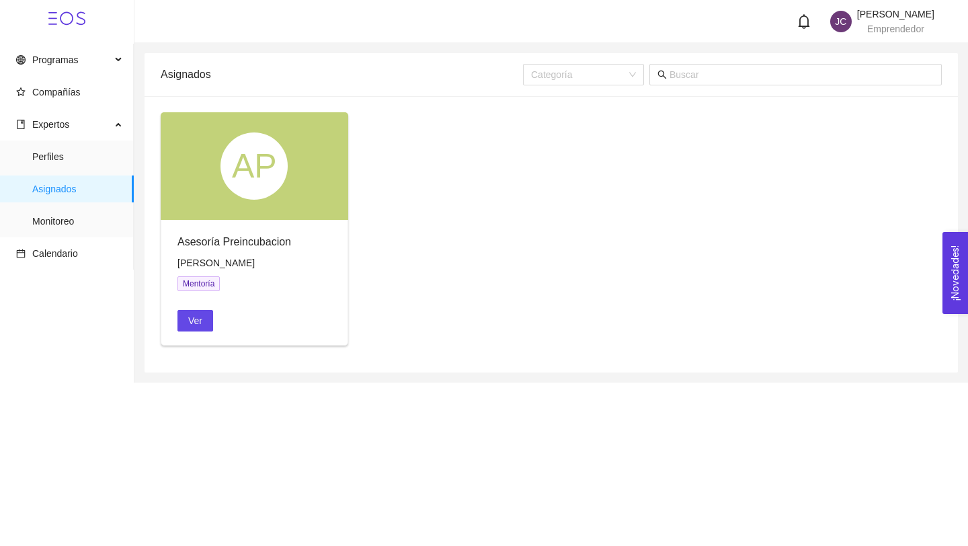
scroll to position [294, 0]
click at [71, 251] on span "Calendario" at bounding box center [55, 253] width 46 height 11
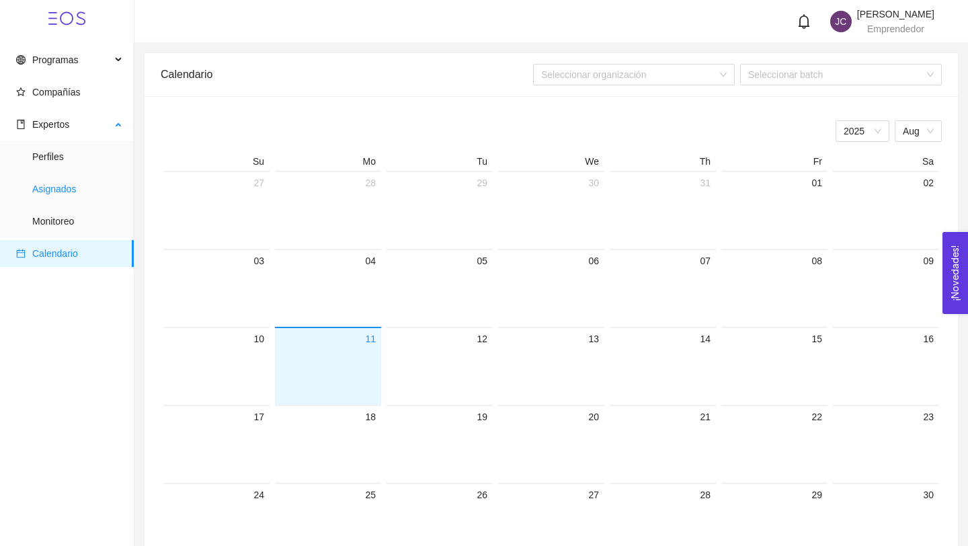
click at [58, 194] on span "Asignados" at bounding box center [77, 188] width 91 height 27
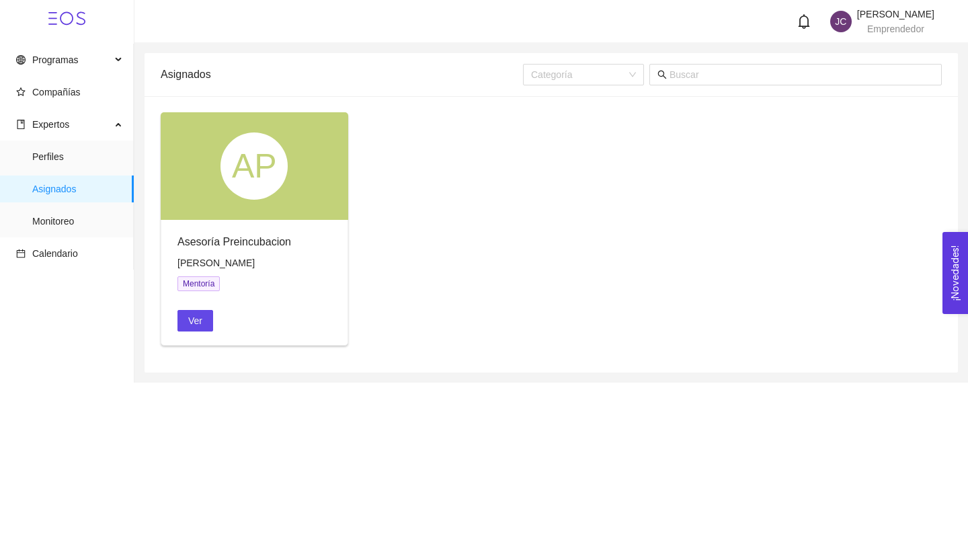
click at [264, 228] on div "Asesoría Preincubacion David Saavedra Mentoría Ver" at bounding box center [254, 282] width 186 height 125
click at [203, 311] on button "Ver" at bounding box center [195, 321] width 36 height 22
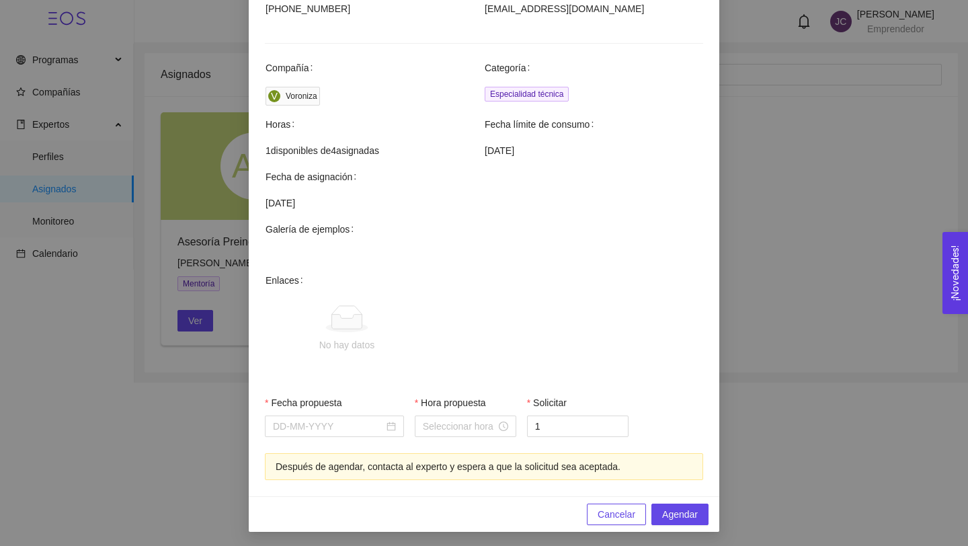
scroll to position [362, 0]
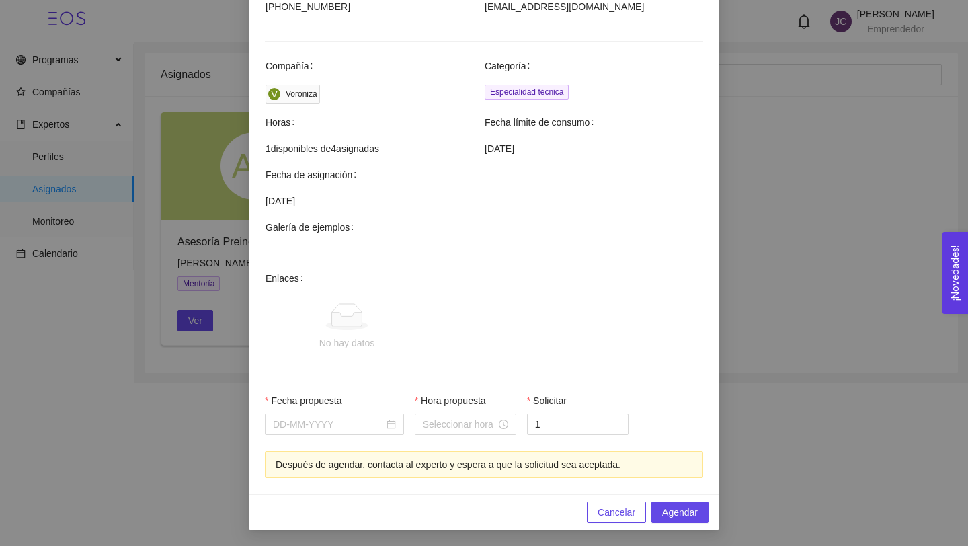
drag, startPoint x: 403, startPoint y: 143, endPoint x: 266, endPoint y: 147, distance: 136.5
click at [266, 147] on span "1 disponibles de 4 asignadas" at bounding box center [375, 148] width 218 height 15
copy span "1 disponibles de 4 asignadas"
click at [604, 508] on span "Cancelar" at bounding box center [617, 512] width 38 height 15
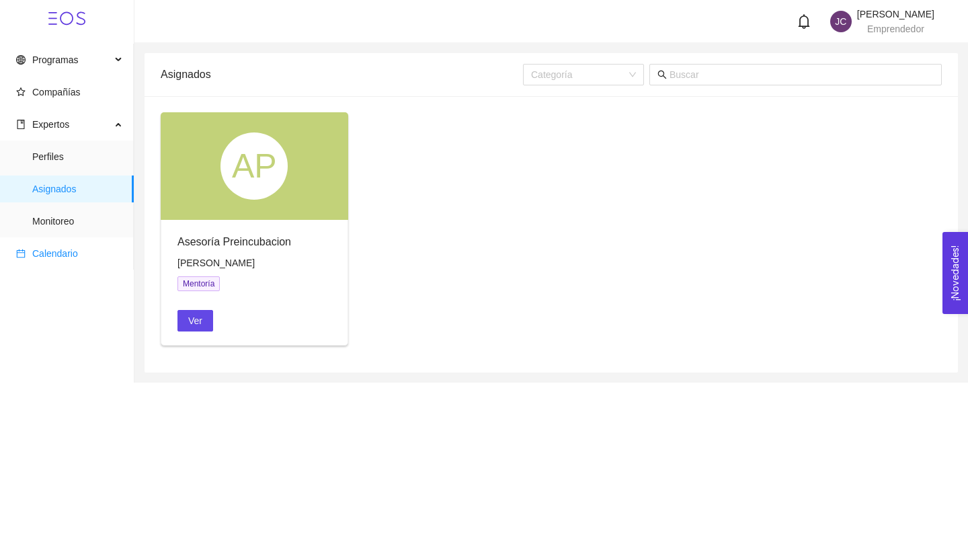
click at [73, 251] on span "Calendario" at bounding box center [55, 253] width 46 height 11
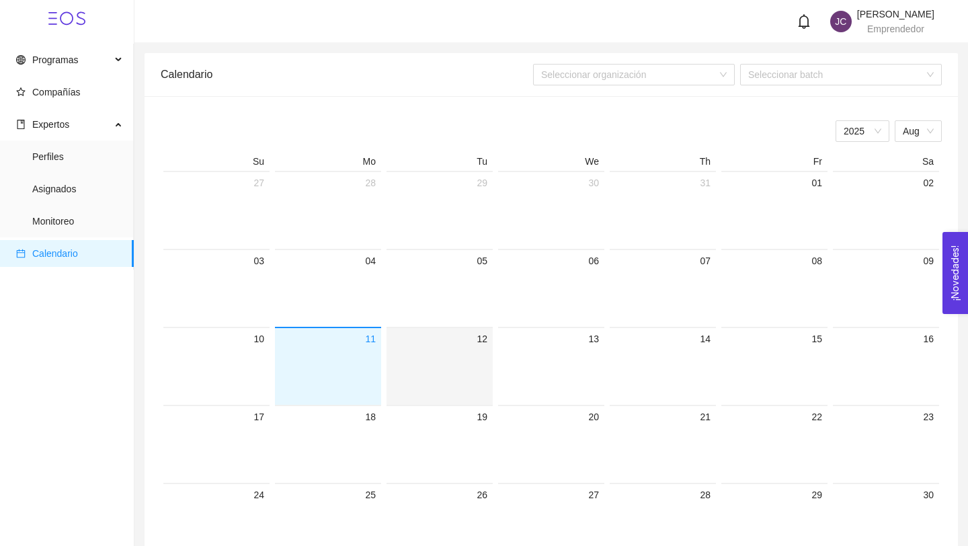
click at [441, 345] on div "12" at bounding box center [439, 339] width 95 height 16
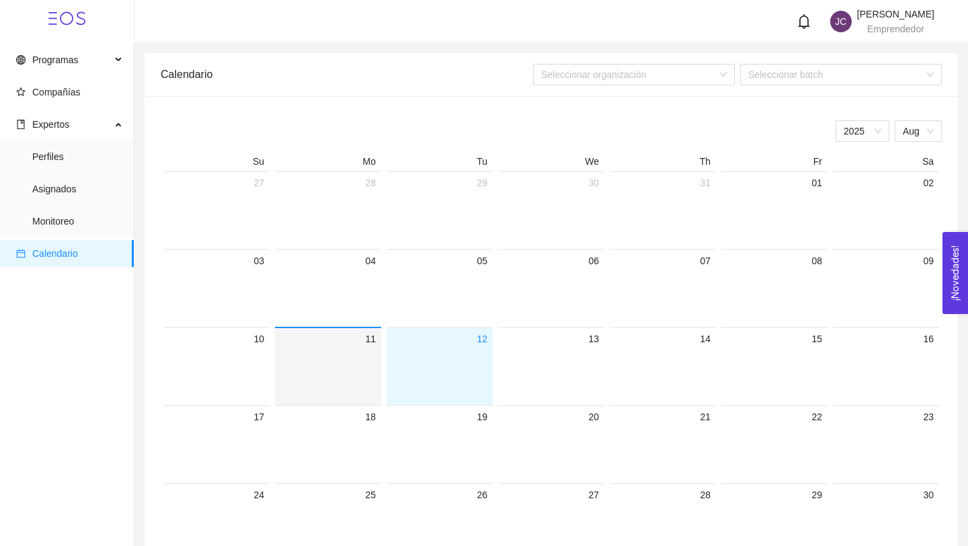
click at [348, 357] on div at bounding box center [327, 376] width 95 height 58
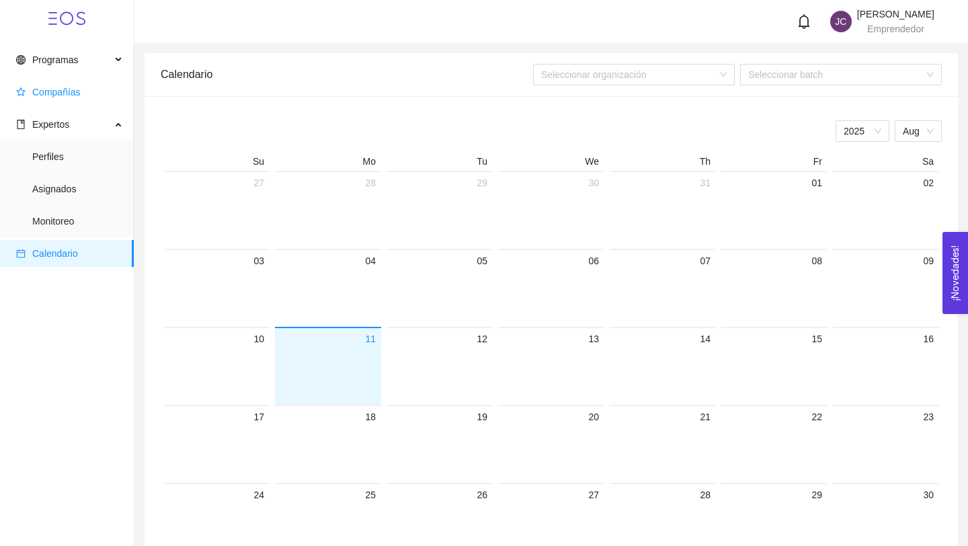
click at [71, 100] on span "Compañías" at bounding box center [69, 92] width 107 height 27
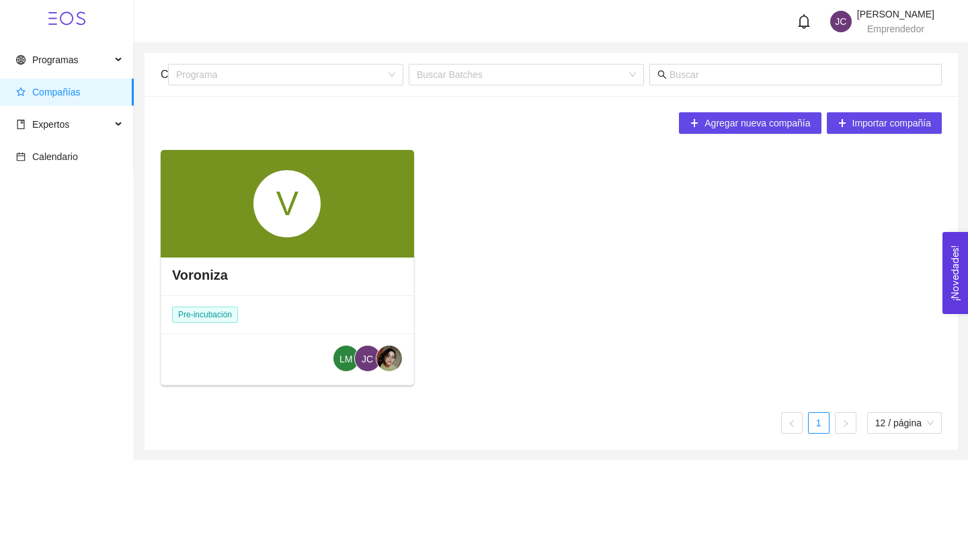
click at [388, 357] on img at bounding box center [389, 359] width 26 height 26
click at [238, 317] on span "Pre-incubación" at bounding box center [205, 315] width 66 height 16
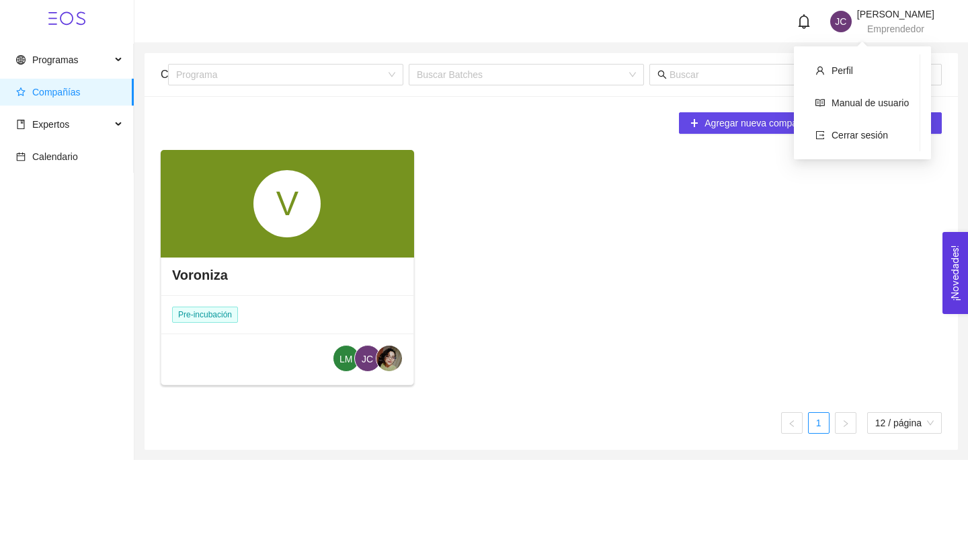
click at [835, 26] on span "JC" at bounding box center [840, 22] width 11 height 22
click at [856, 67] on li "Perfil" at bounding box center [862, 70] width 115 height 27
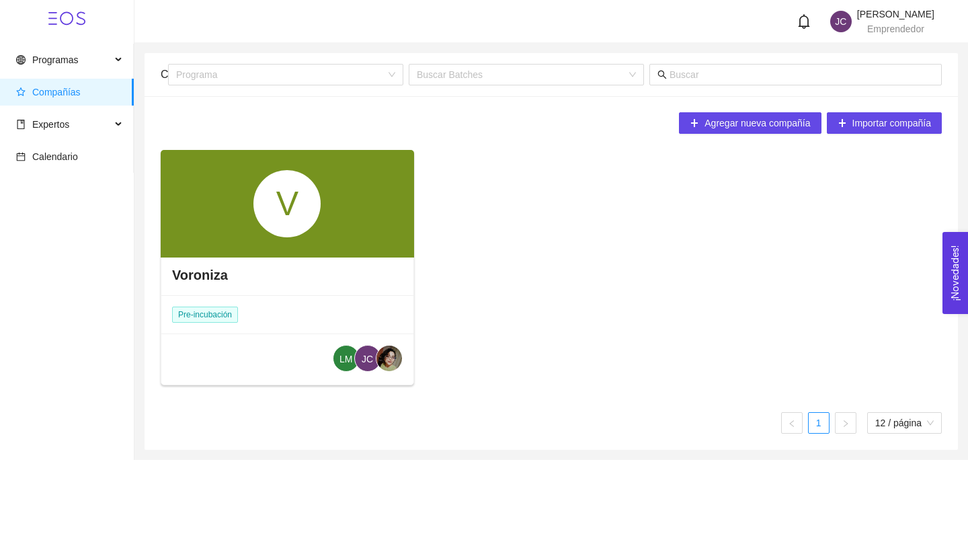
click at [276, 309] on div "Voroniza Pre-incubación LM JC" at bounding box center [287, 321] width 252 height 132
click at [276, 257] on div "Voroniza" at bounding box center [287, 275] width 252 height 40
drag, startPoint x: 922, startPoint y: 21, endPoint x: 592, endPoint y: 103, distance: 340.1
click at [592, 103] on section "JC Johanna Camila Willis Ruiz Emprendedor Compañías Programa Buscar Batches Agr…" at bounding box center [551, 230] width 834 height 460
click at [551, 118] on div "Agregar nueva compañía Importar compañía" at bounding box center [551, 123] width 781 height 22
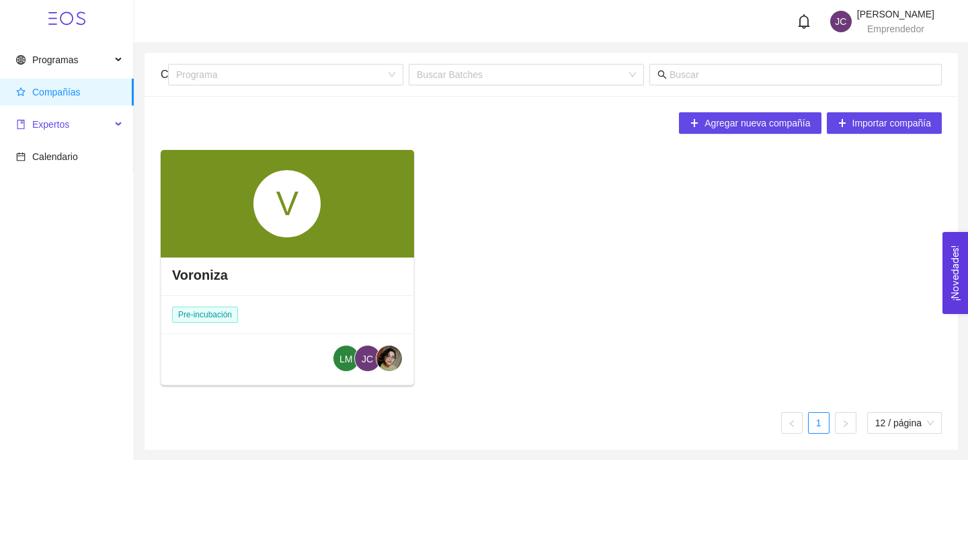
click at [106, 117] on span "Expertos" at bounding box center [63, 124] width 95 height 27
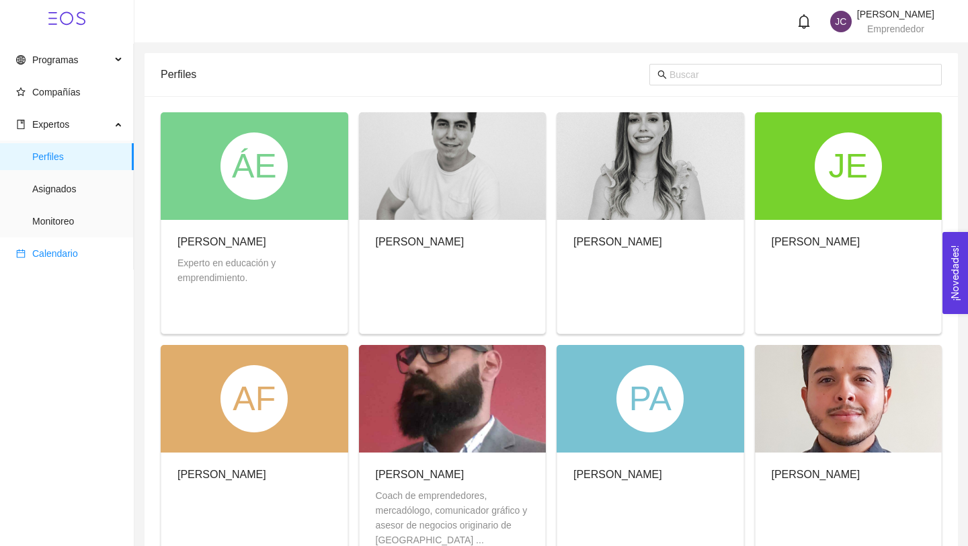
click at [84, 254] on span "Calendario" at bounding box center [69, 253] width 107 height 27
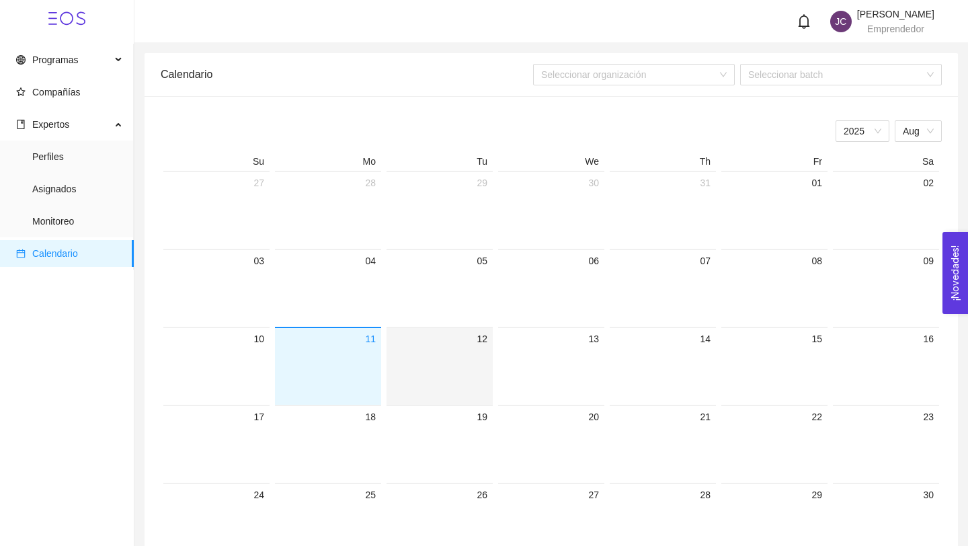
click at [468, 360] on div at bounding box center [439, 376] width 95 height 58
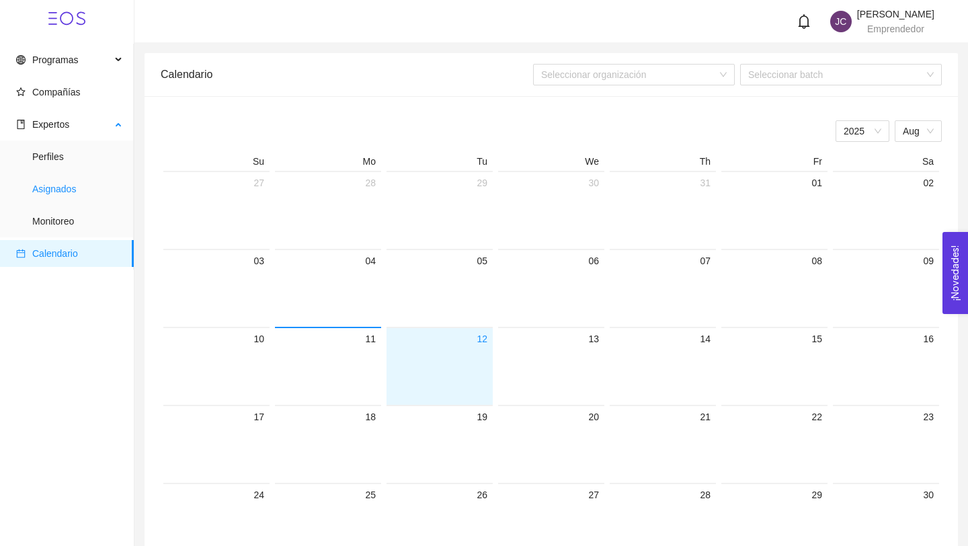
click at [78, 196] on span "Asignados" at bounding box center [77, 188] width 91 height 27
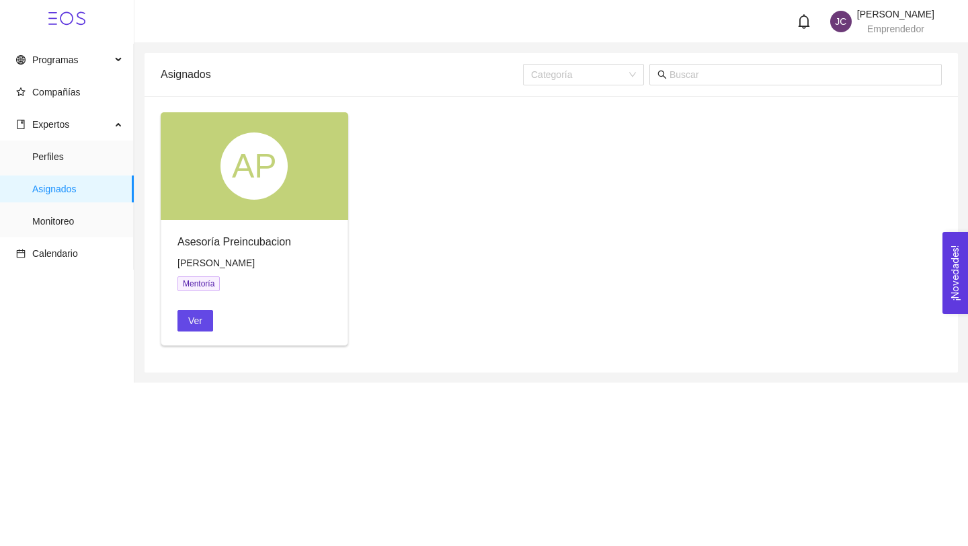
click at [306, 266] on div "[PERSON_NAME]" at bounding box center [254, 262] width 154 height 15
click at [208, 325] on button "Ver" at bounding box center [195, 321] width 36 height 22
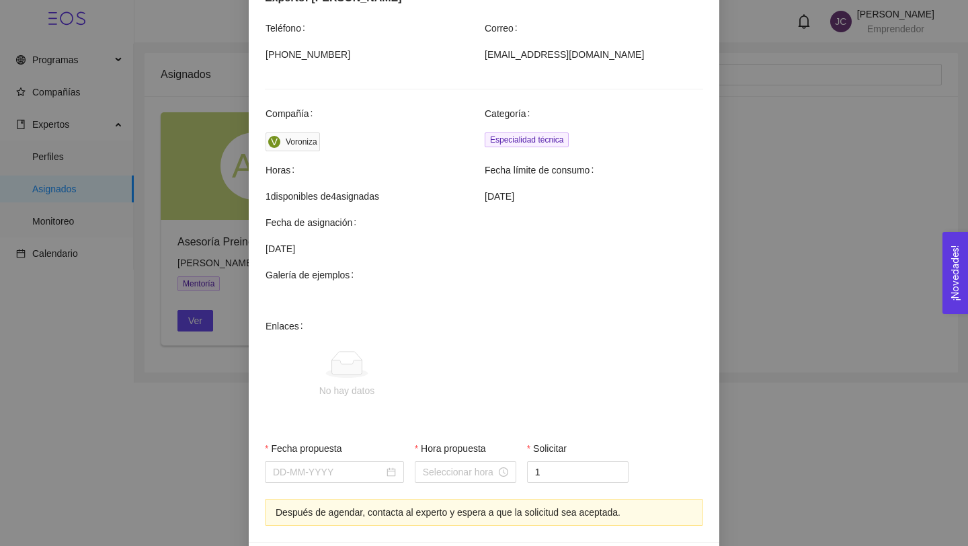
scroll to position [362, 0]
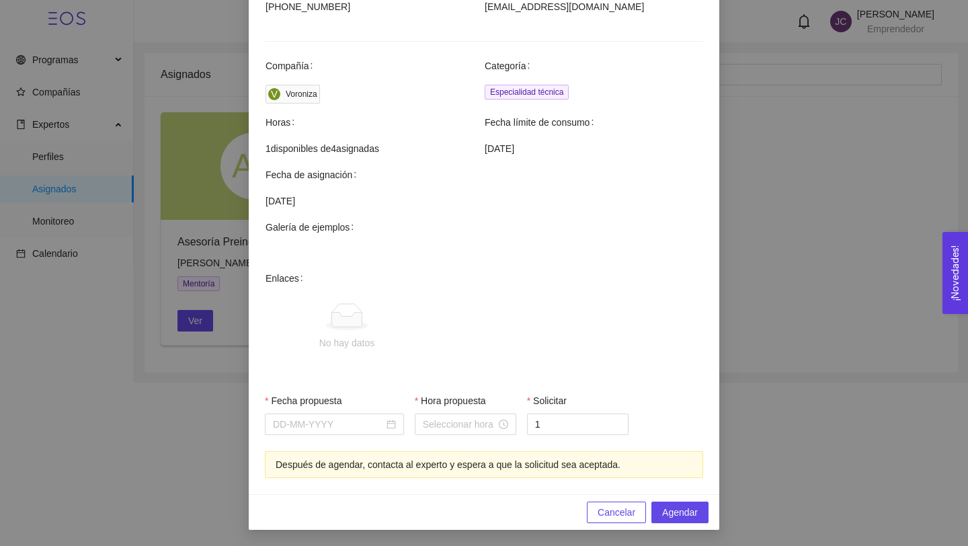
click at [604, 510] on span "Cancelar" at bounding box center [617, 512] width 38 height 15
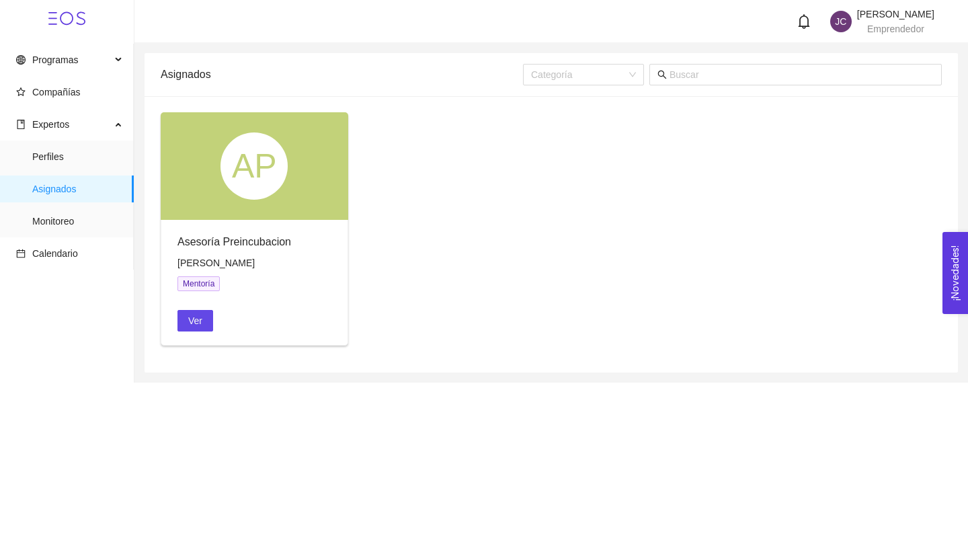
scroll to position [294, 0]
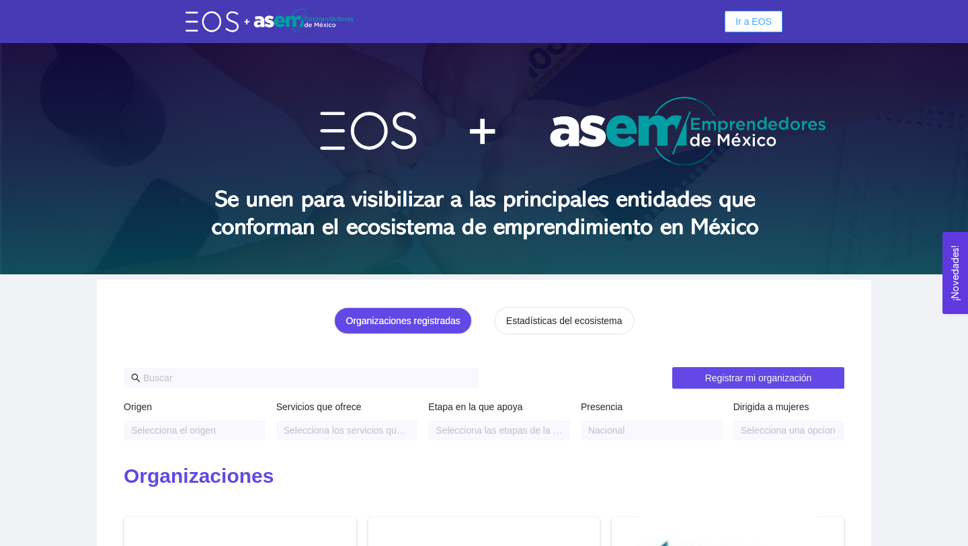
click at [752, 29] on button "Ir a EOS" at bounding box center [754, 22] width 58 height 22
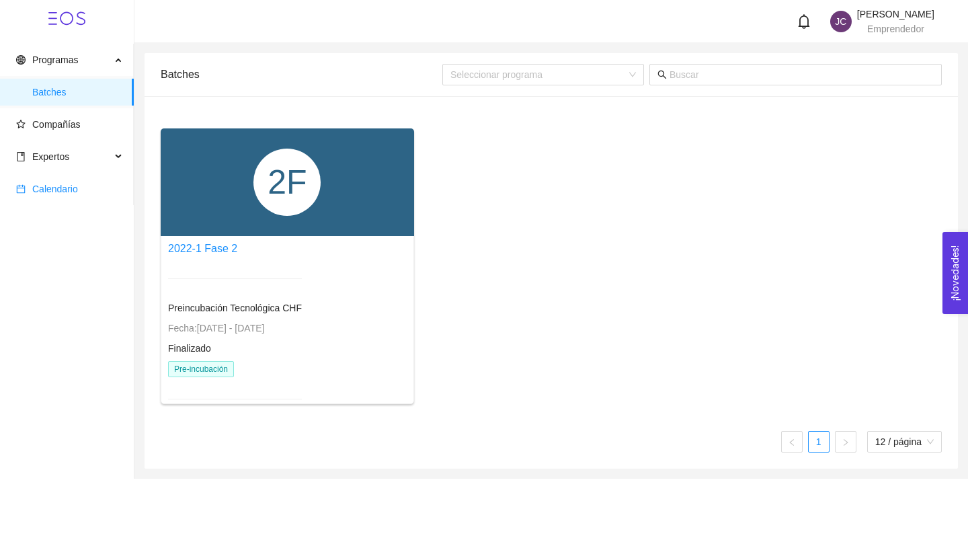
click at [66, 186] on span "Calendario" at bounding box center [55, 189] width 46 height 11
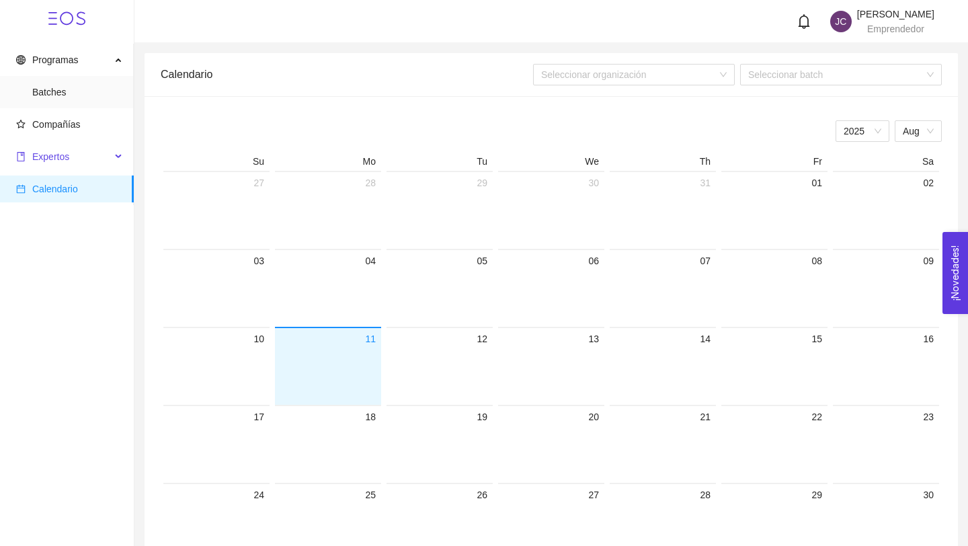
click at [61, 153] on span "Expertos" at bounding box center [50, 156] width 37 height 11
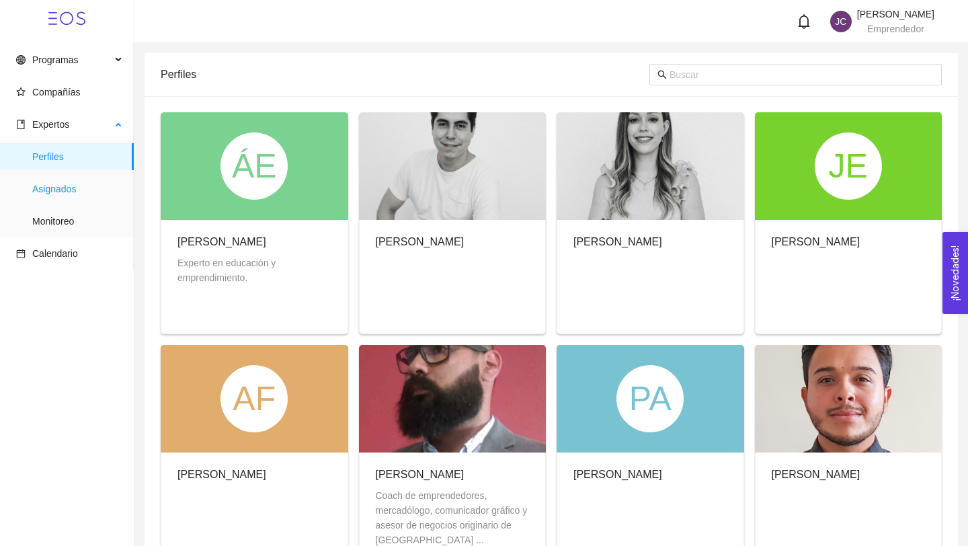
click at [77, 189] on span "Asignados" at bounding box center [77, 188] width 91 height 27
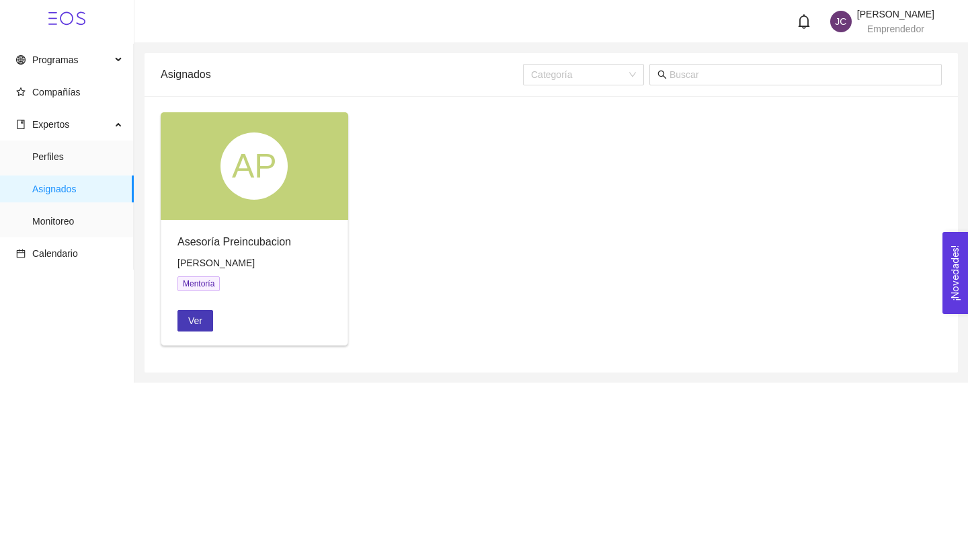
click at [201, 322] on span "Ver" at bounding box center [195, 320] width 14 height 15
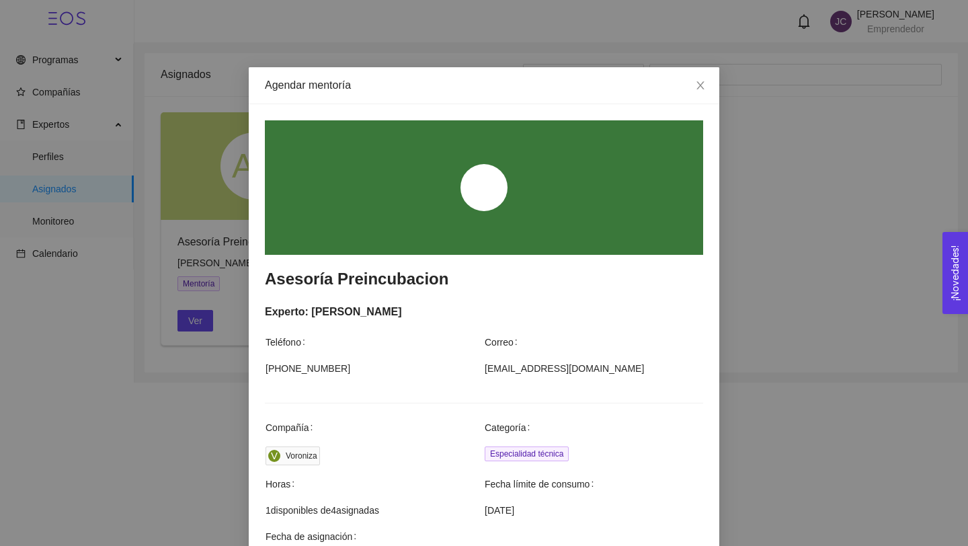
click at [744, 241] on div "Agendar mentoría Asesoría Preincubacion Experto: David Saavedra Teléfono Correo…" at bounding box center [484, 273] width 968 height 546
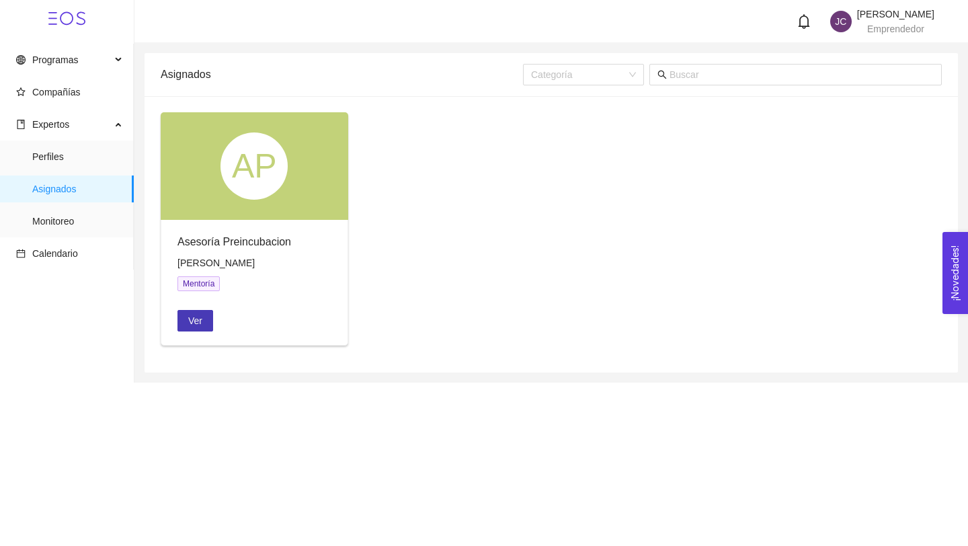
click at [191, 328] on button "Ver" at bounding box center [195, 321] width 36 height 22
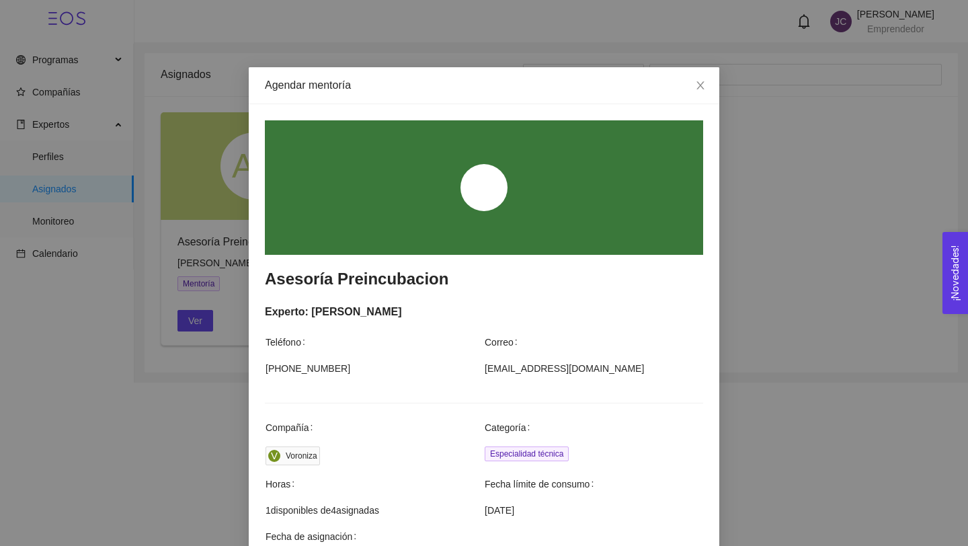
drag, startPoint x: 393, startPoint y: 509, endPoint x: 266, endPoint y: 512, distance: 127.1
click at [266, 512] on span "1 disponibles de 4 asignadas" at bounding box center [375, 510] width 218 height 15
copy span "1 disponibles de 4 asignadas"
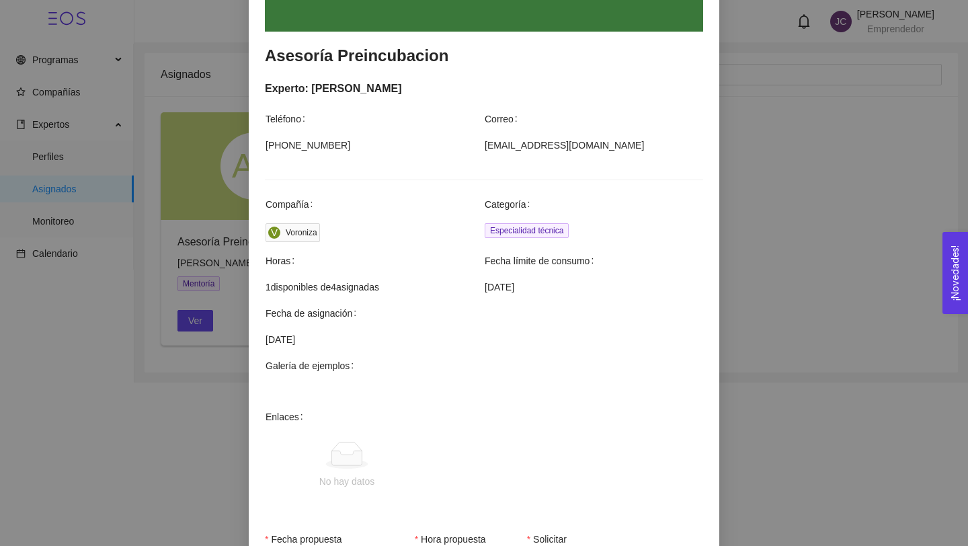
scroll to position [257, 0]
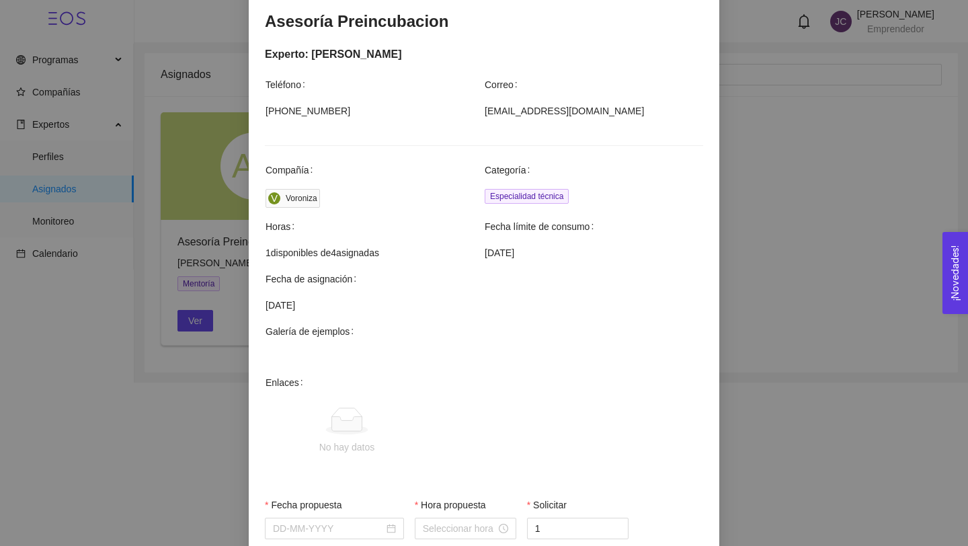
click at [545, 252] on span "[DATE]" at bounding box center [594, 252] width 218 height 15
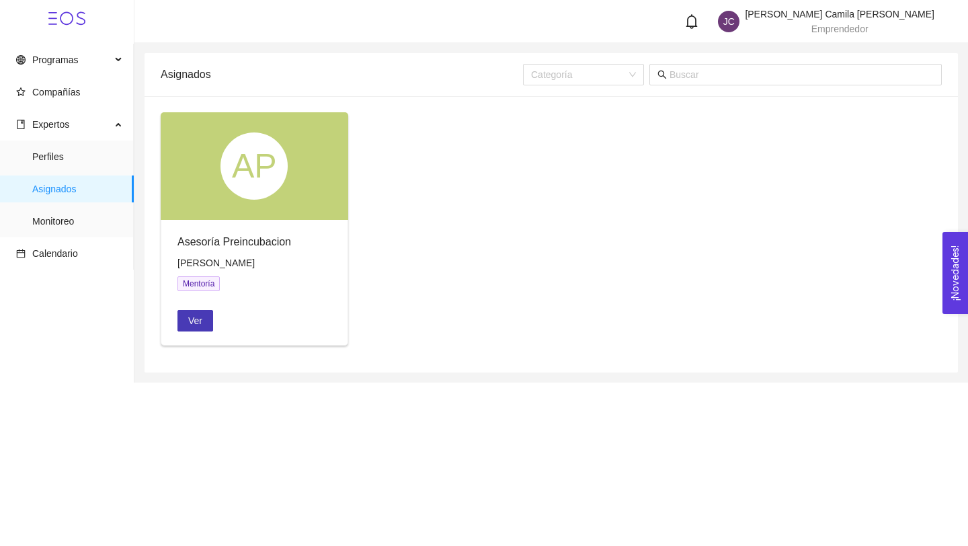
click at [209, 319] on button "Ver" at bounding box center [195, 321] width 36 height 22
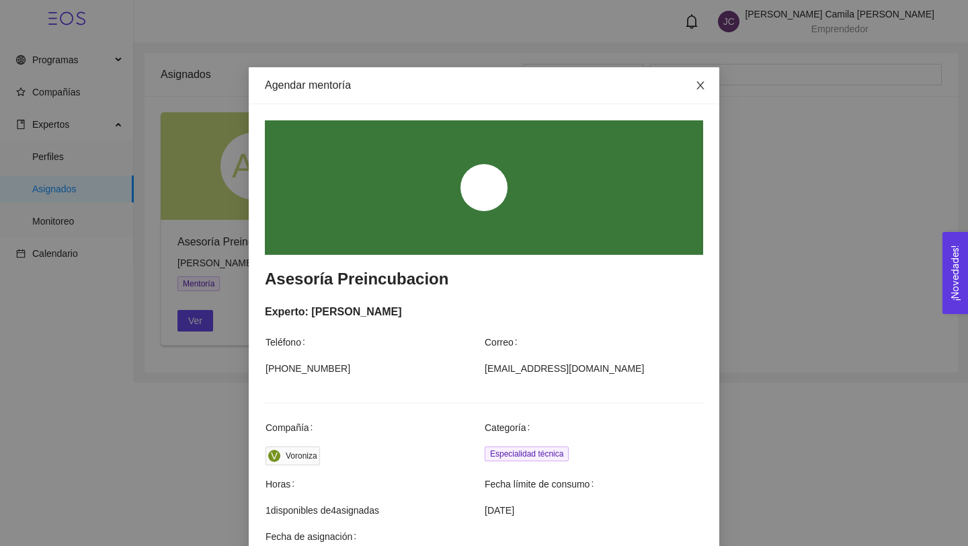
click at [702, 84] on icon "close" at bounding box center [699, 85] width 7 height 8
